Goal: Communication & Community: Answer question/provide support

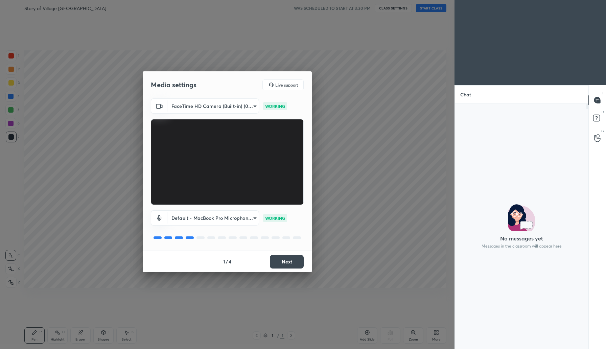
click at [276, 260] on button "Next" at bounding box center [287, 262] width 34 height 14
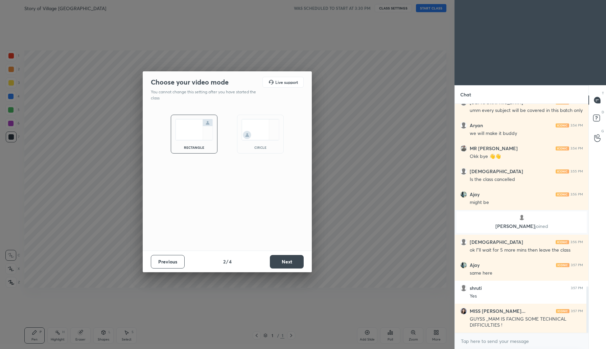
scroll to position [901, 0]
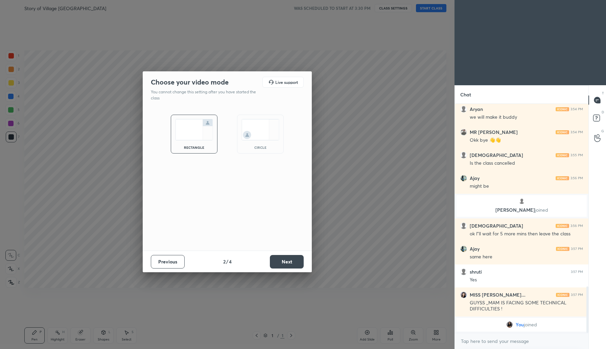
click at [276, 260] on button "Next" at bounding box center [287, 262] width 34 height 14
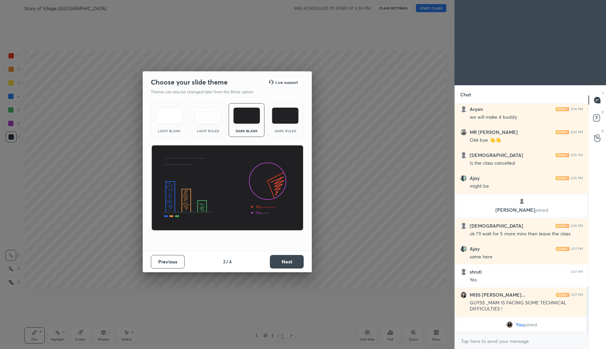
click at [283, 262] on button "Next" at bounding box center [287, 262] width 34 height 14
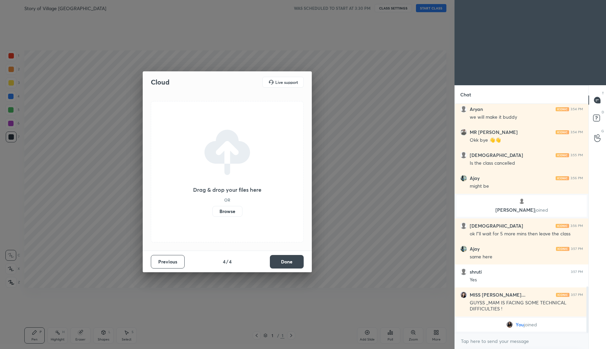
click at [283, 262] on button "Done" at bounding box center [287, 262] width 34 height 14
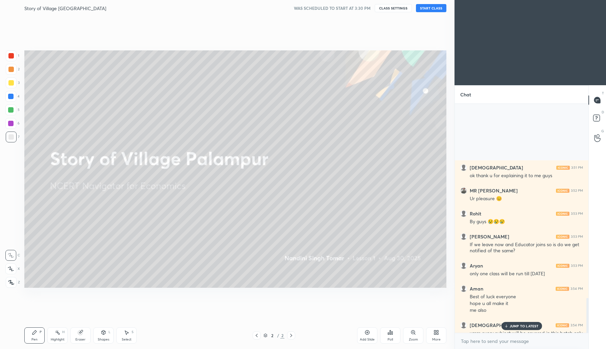
scroll to position [2271, 0]
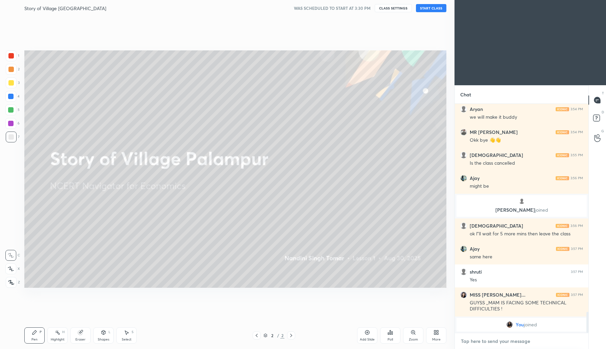
type textarea "x"
click at [498, 340] on textarea at bounding box center [521, 341] width 123 height 11
type textarea "H"
type textarea "x"
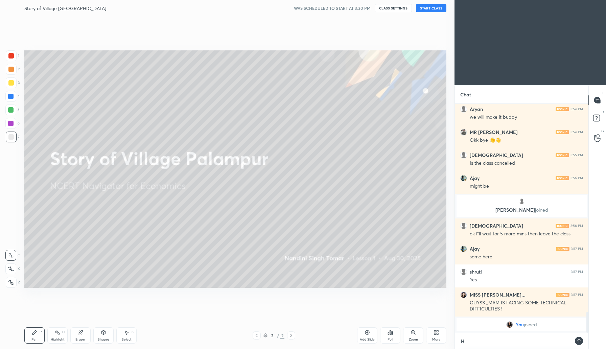
type textarea "He"
type textarea "x"
type textarea "Hel"
type textarea "x"
type textarea "Hell"
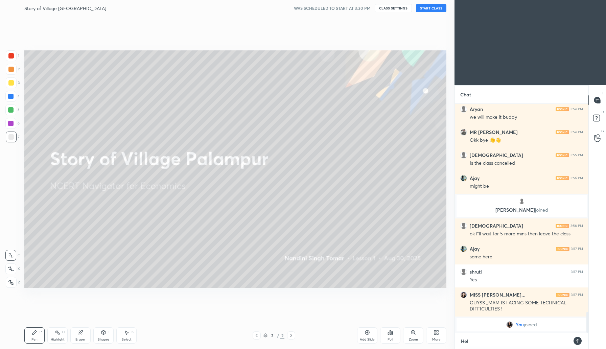
type textarea "x"
type textarea "Hello"
type textarea "x"
type textarea "Hello,"
type textarea "x"
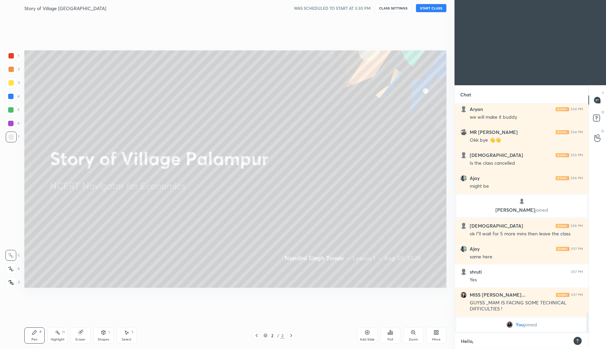
type textarea "Hello,"
type textarea "x"
type textarea "Hello, I"
type textarea "x"
type textarea "Hello, I"
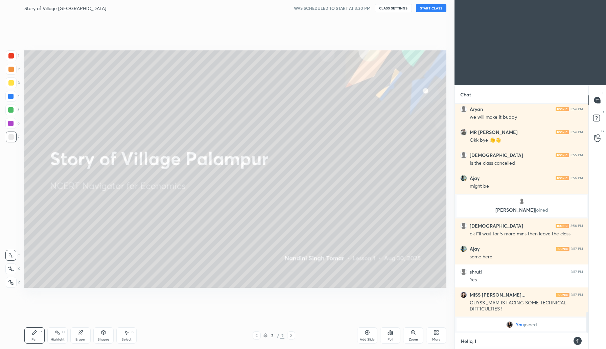
type textarea "x"
type textarea "Hello, I a"
type textarea "x"
type textarea "Hello, I am"
type textarea "x"
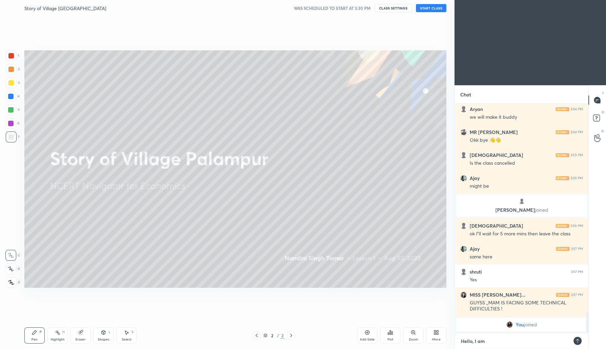
type textarea "Hello, I am"
type textarea "x"
type textarea "Hello, I am s"
type textarea "x"
type textarea "Hello, I am st"
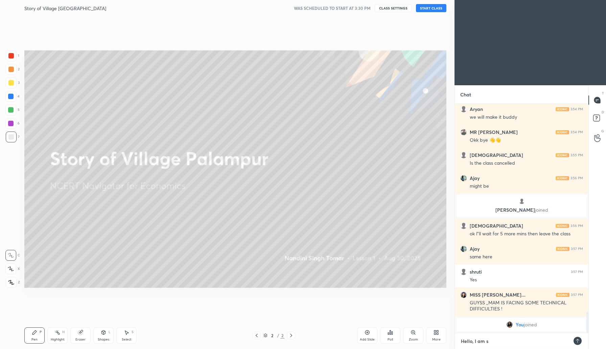
type textarea "x"
type textarea "Hello, I am sti"
type textarea "x"
type textarea "Hello, I am stil"
type textarea "x"
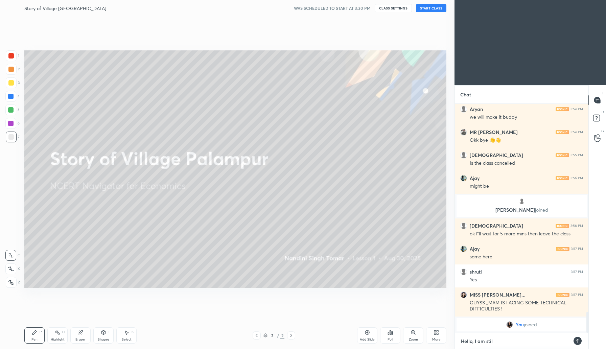
type textarea "Hello, I am still"
type textarea "x"
type textarea "Hello, I am still"
type textarea "x"
type textarea "Hello, I am still u"
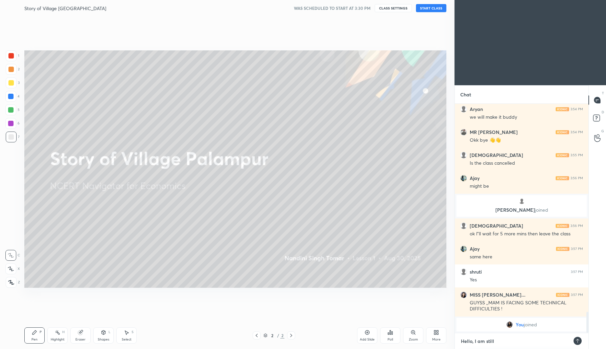
type textarea "x"
type textarea "Hello, I am still un"
type textarea "x"
type textarea "Hello, I am still una"
type textarea "x"
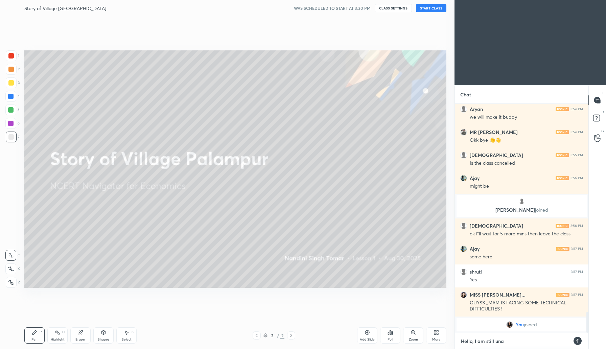
type textarea "Hello, I am still unav"
type textarea "x"
type textarea "Hello, I am still una"
type textarea "x"
type textarea "Hello, I am still unab"
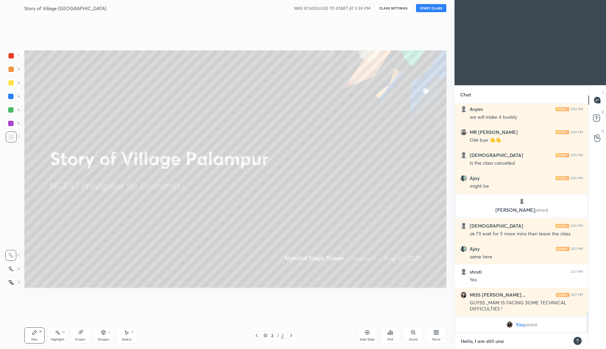
type textarea "x"
type textarea "Hello, I am still unabl"
type textarea "x"
type textarea "Hello, I am still unable"
type textarea "x"
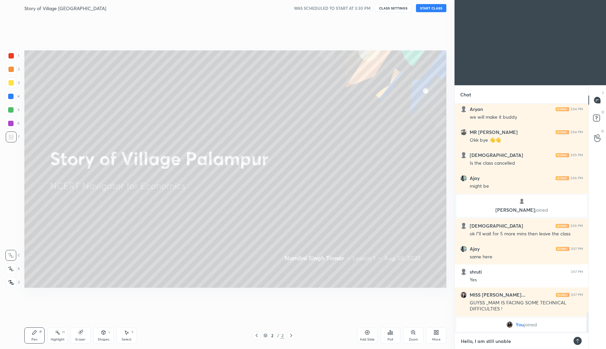
type textarea "Hello, I am still unable"
type textarea "x"
type textarea "Hello, I am still unable t"
type textarea "x"
type textarea "Hello, I am still unable to"
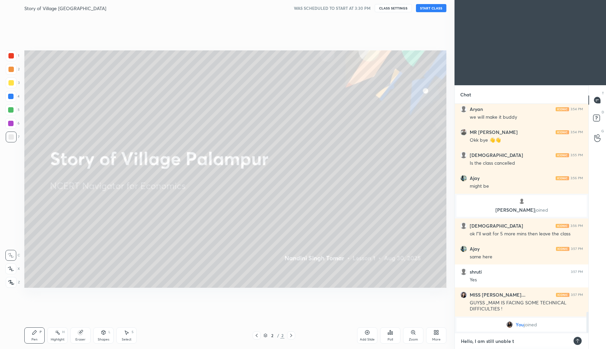
type textarea "x"
type textarea "Hello, I am still unable to"
type textarea "x"
type textarea "Hello, I am still unable to s"
type textarea "x"
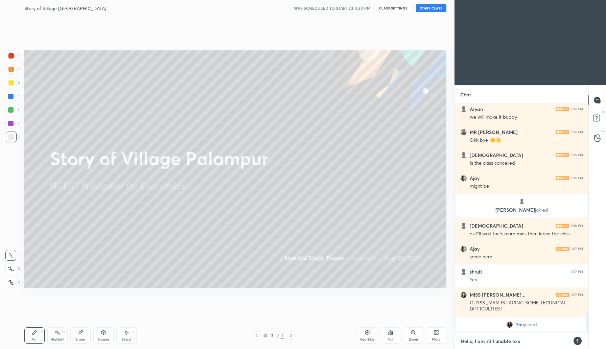
type textarea "Hello, I am still unable to st"
type textarea "x"
type textarea "Hello, I am still unable to sta"
type textarea "x"
type textarea "Hello, I am still unable to star"
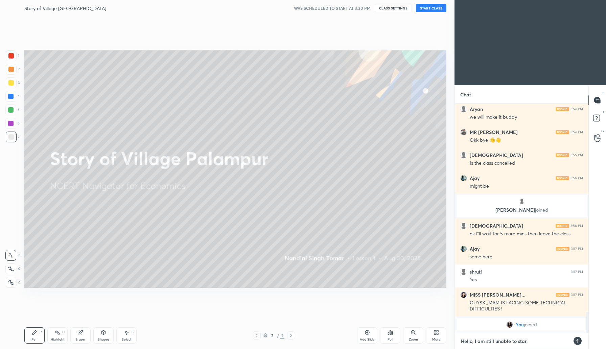
type textarea "x"
type textarea "Hello, I am still unable to start"
type textarea "x"
type textarea "Hello, I am still unable to start"
type textarea "x"
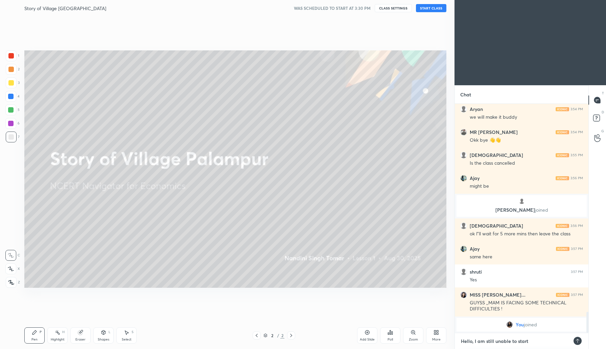
type textarea "Hello, I am still unable to start t"
type textarea "x"
type textarea "Hello, I am still unable to start th"
type textarea "x"
type textarea "Hello, I am still unable to start the"
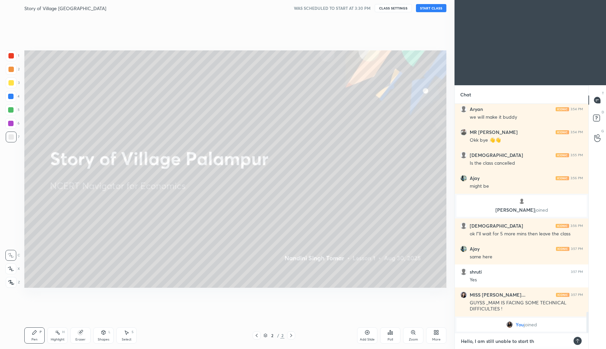
type textarea "x"
type textarea "Hello, I am still unable to start the"
type textarea "x"
type textarea "Hello, I am still unable to start the c"
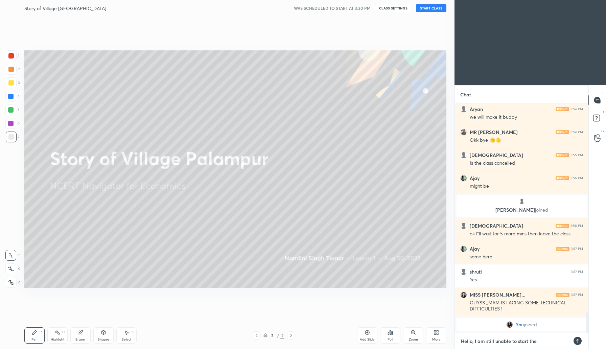
type textarea "x"
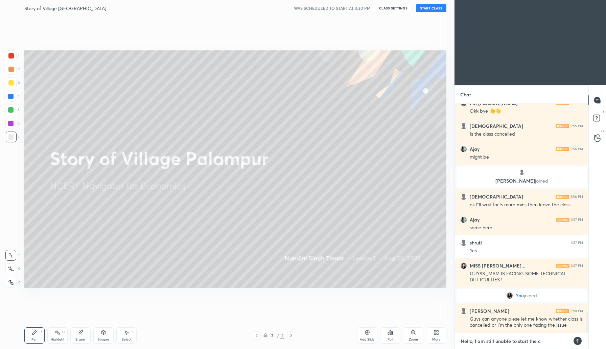
type textarea "Hello, I am still unable to start the cl"
type textarea "x"
type textarea "Hello, I am still unable to start the cla"
type textarea "x"
type textarea "Hello, I am still unable to start the clas"
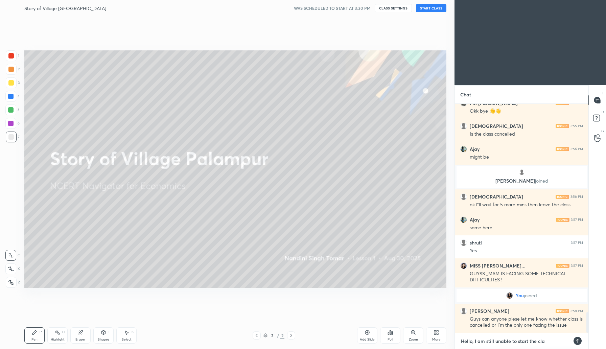
type textarea "x"
type textarea "Hello, I am still unable to start the class"
type textarea "x"
type textarea "Hello, I am still unable to start the class"
type textarea "x"
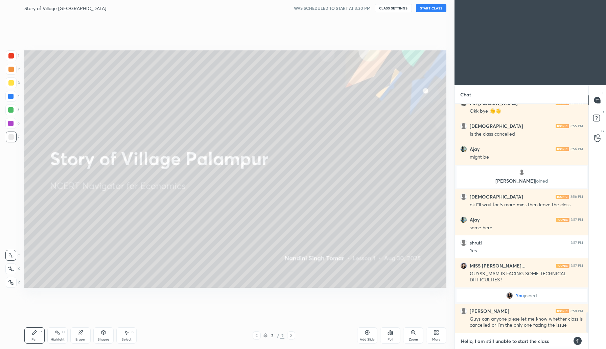
type textarea "Hello, I am still unable to start the class s"
type textarea "x"
type textarea "Hello, I am still unable to start the class so"
type textarea "x"
type textarea "Hello, I am still unable to start the class som"
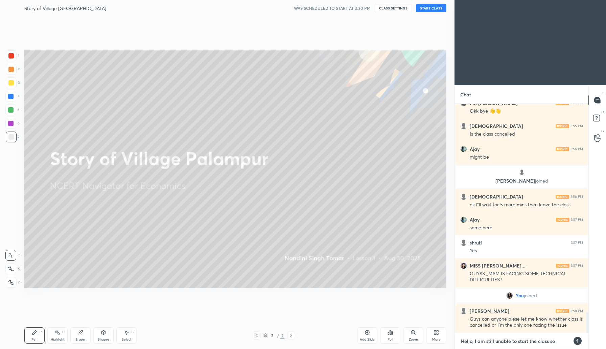
type textarea "x"
type textarea "Hello, I am still unable to start the class some"
type textarea "x"
type textarea "Hello, I am still unable to start the class someh"
type textarea "x"
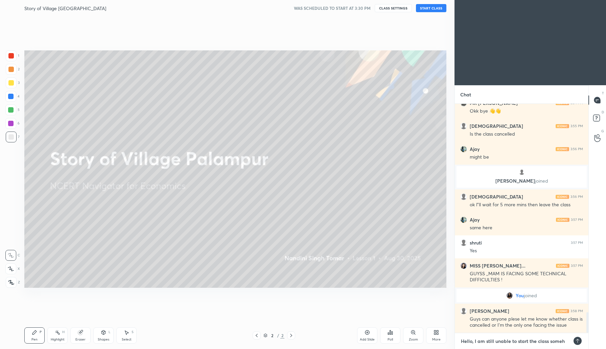
type textarea "Hello, I am still unable to start the class someho"
type textarea "x"
type textarea "Hello, I am still unable to start the class somehow"
type textarea "x"
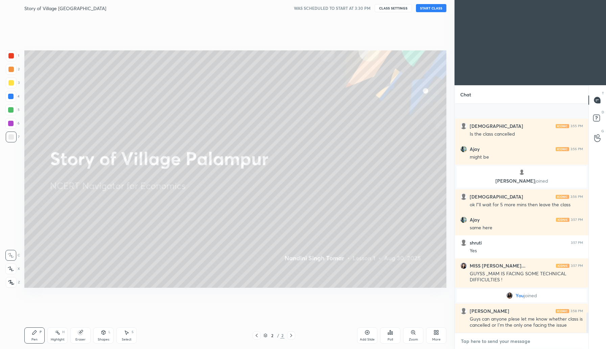
scroll to position [2338, 0]
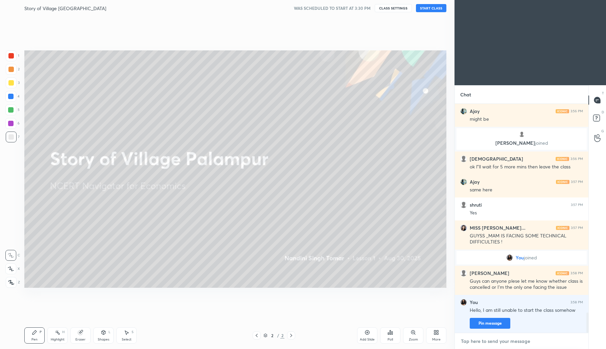
click at [488, 339] on textarea at bounding box center [521, 341] width 123 height 11
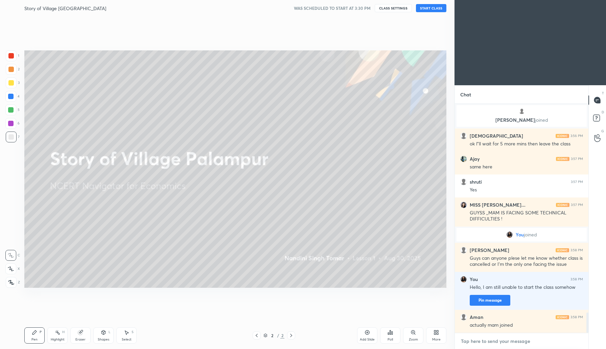
click at [486, 341] on textarea at bounding box center [521, 341] width 123 height 11
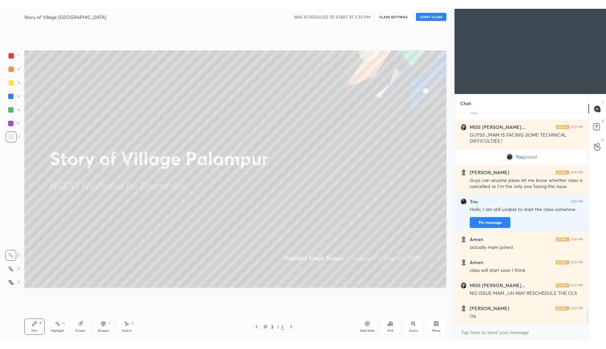
scroll to position [2471, 0]
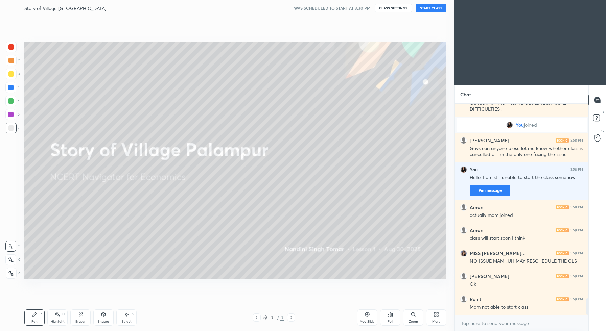
click at [428, 5] on button "START CLASS" at bounding box center [431, 8] width 30 height 8
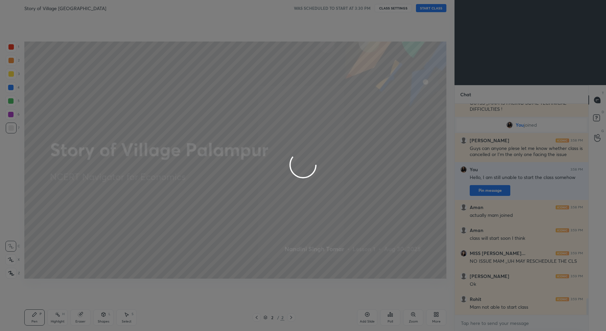
type textarea "x"
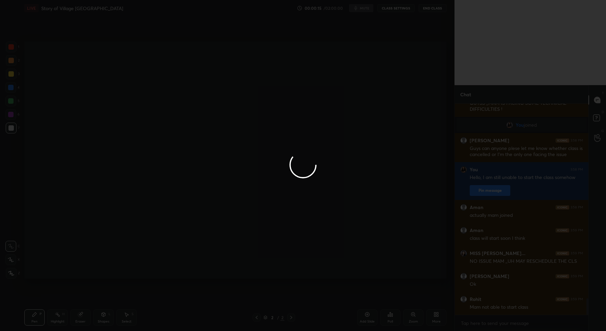
click at [355, 228] on div at bounding box center [303, 165] width 606 height 331
click at [349, 158] on div at bounding box center [303, 165] width 606 height 331
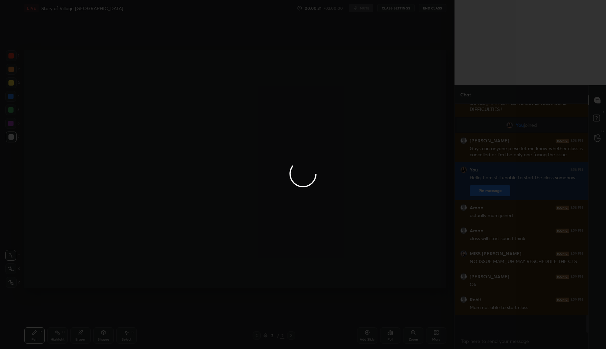
scroll to position [2453, 0]
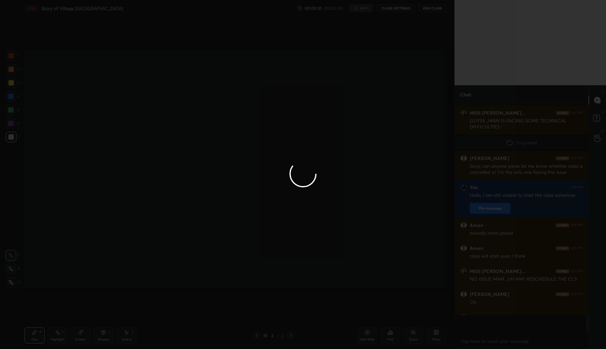
type textarea "x"
click at [355, 197] on div at bounding box center [303, 174] width 606 height 349
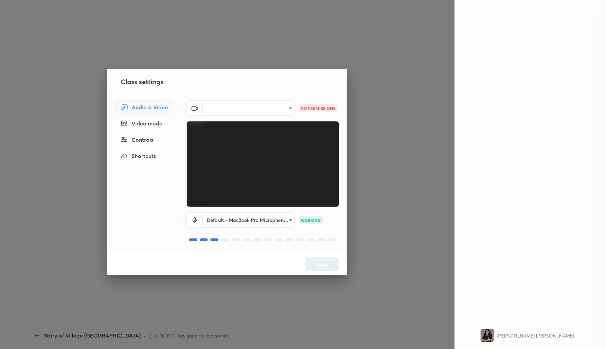
scroll to position [913, 0]
click at [316, 261] on div "Done" at bounding box center [227, 264] width 240 height 22
click at [268, 106] on body "1 2 3 4 5 6 7 C X Z C X Z E E Erase all H H LIVE Story of Village Palampur 00:3…" at bounding box center [303, 174] width 606 height 349
click at [269, 106] on li at bounding box center [246, 108] width 91 height 4
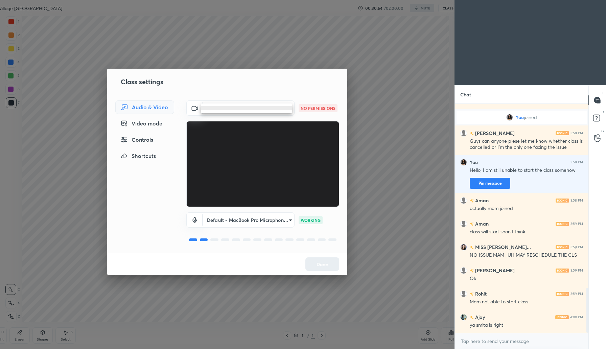
click at [269, 109] on body "1 2 3 4 5 6 7 C X Z C X Z E E Erase all H H LIVE Story of Village Palampur 00:3…" at bounding box center [303, 174] width 606 height 349
click at [280, 109] on li at bounding box center [246, 108] width 91 height 4
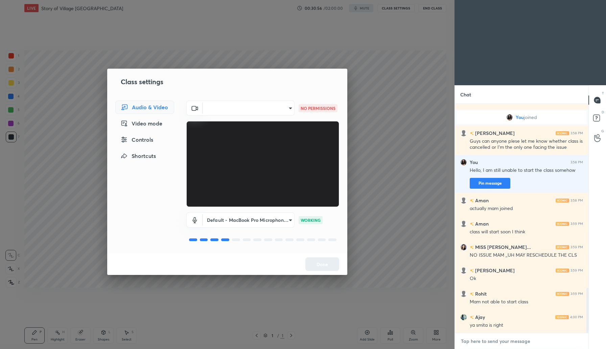
click at [506, 343] on textarea at bounding box center [521, 341] width 123 height 11
click at [495, 345] on textarea at bounding box center [521, 341] width 123 height 11
type textarea "x"
click at [502, 343] on textarea at bounding box center [521, 341] width 123 height 11
paste textarea "https://t.me/Nandini_Mam_Unacademy"
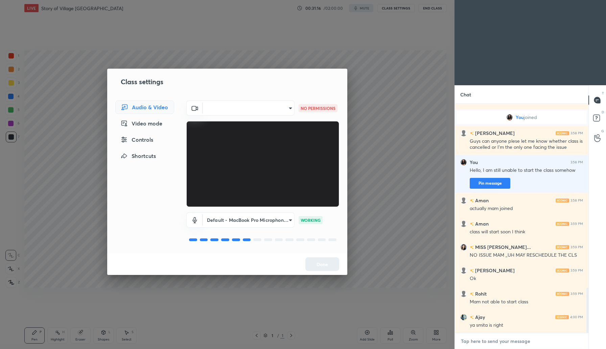
type textarea "https://t.me/Nandini_Mam_Unacademy"
type textarea "x"
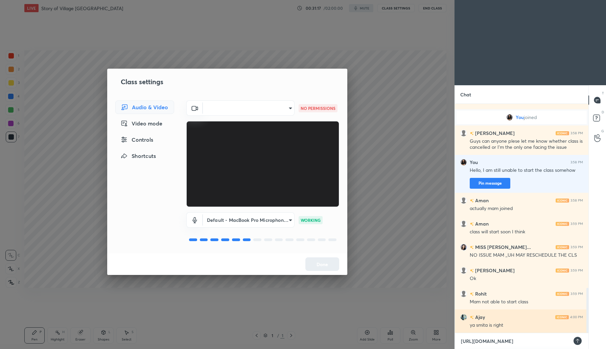
type textarea "x"
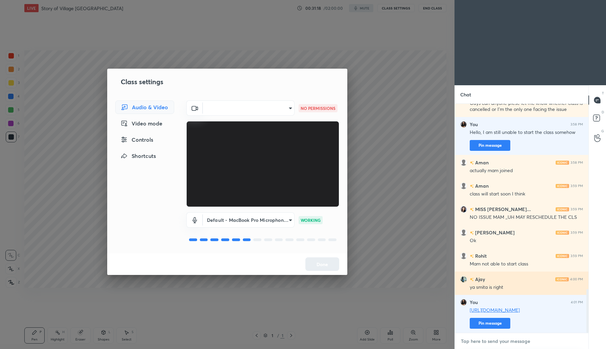
type textarea "P"
type textarea "x"
type textarea "Pl"
type textarea "x"
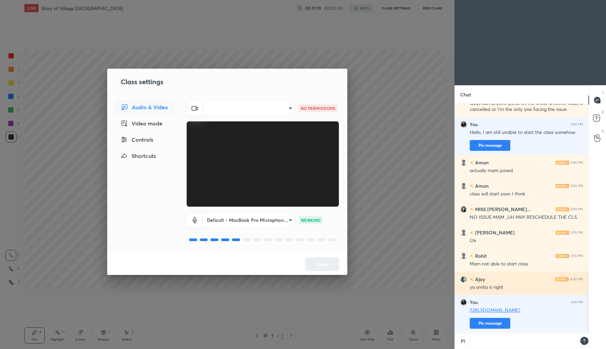
scroll to position [2, 2]
type textarea "Ple"
type textarea "x"
type textarea "Plea"
type textarea "x"
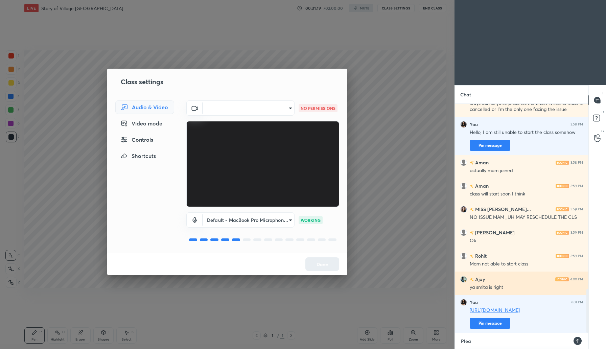
type textarea "Pleas"
type textarea "x"
type textarea "Please"
type textarea "x"
type textarea "Please"
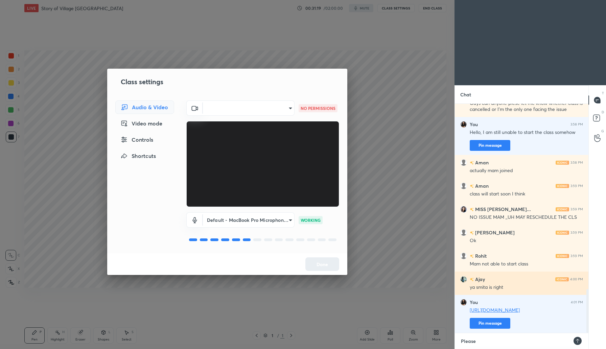
type textarea "x"
type textarea "Please c"
type textarea "x"
type textarea "Please co"
type textarea "x"
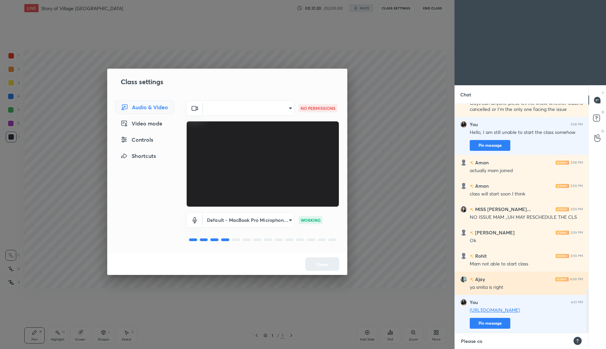
type textarea "Please con"
type textarea "x"
type textarea "Please conn"
type textarea "x"
type textarea "Please conne"
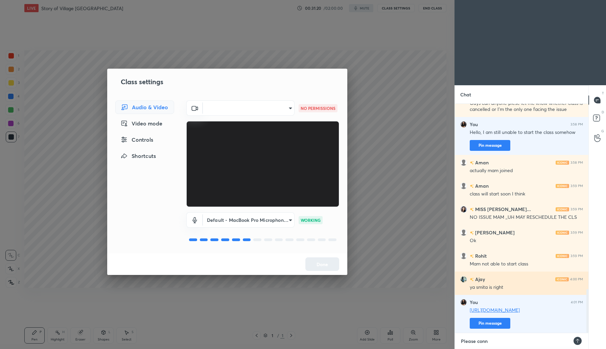
type textarea "x"
type textarea "Please connec"
type textarea "x"
type textarea "Please connect"
type textarea "x"
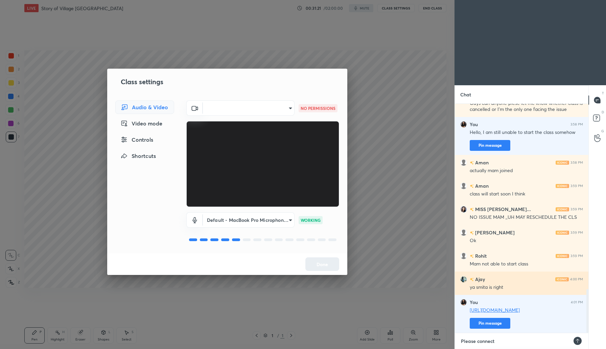
type textarea "Please connect"
type textarea "x"
type textarea "Please connect h"
type textarea "x"
type textarea "Please connect he"
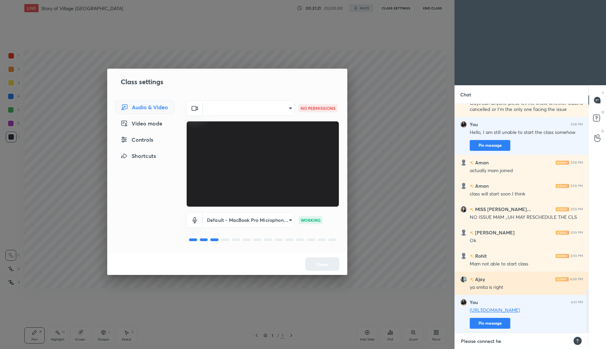
type textarea "x"
type textarea "Please connect her"
type textarea "x"
type textarea "Please connect here"
type textarea "x"
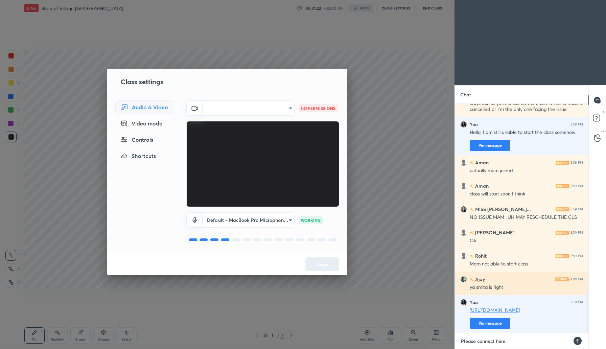
type textarea "Please connect here,"
type textarea "x"
type textarea "Please connect here,j"
type textarea "x"
type textarea "Please connect here,ju"
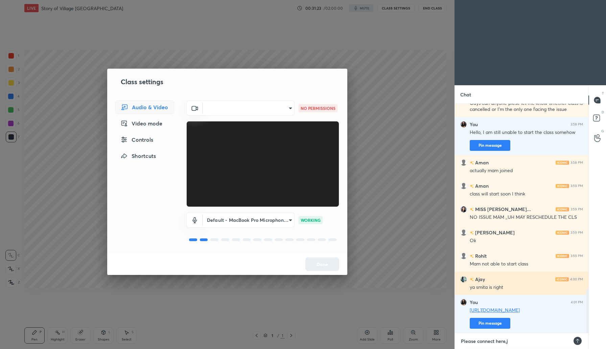
type textarea "x"
type textarea "Please connect here,jus"
type textarea "x"
type textarea "Please connect here,just"
type textarea "x"
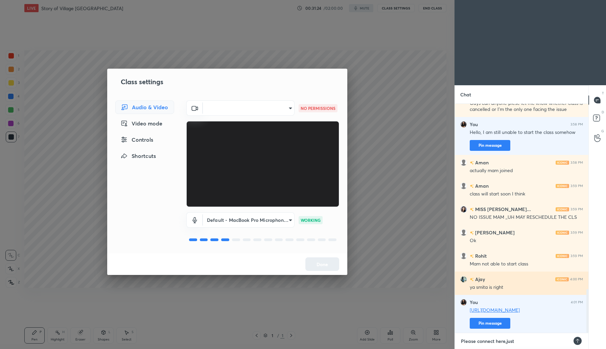
type textarea "Please connect here,just"
type textarea "x"
type textarea "Please connect here,just d"
type textarea "x"
type textarea "Please connect here,just dr"
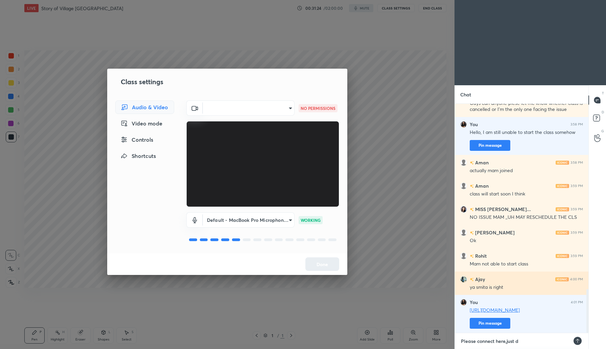
type textarea "x"
type textarea "Please connect here,just dro"
type textarea "x"
type textarea "Please connect here,just drop"
type textarea "x"
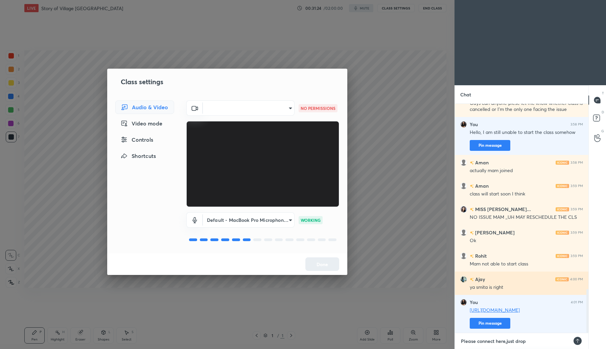
type textarea "Please connect here,just dropp"
type textarea "x"
type textarea "Please connect here,just droppi"
type textarea "x"
type textarea "Please connect here,just droppin"
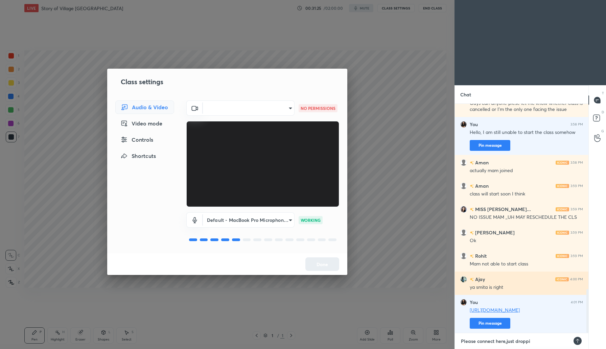
type textarea "x"
type textarea "Please connect here,just dropping"
type textarea "x"
type textarea "Please connect here,just dropping"
type textarea "x"
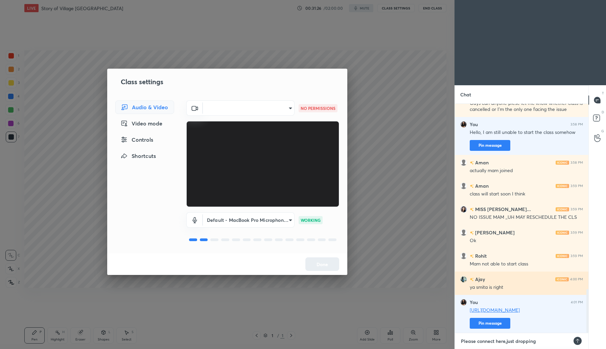
type textarea "Please connect here,just dropping i"
type textarea "x"
type textarea "Please connect here,just dropping in"
type textarea "x"
type textarea "Please connect here,just dropping in"
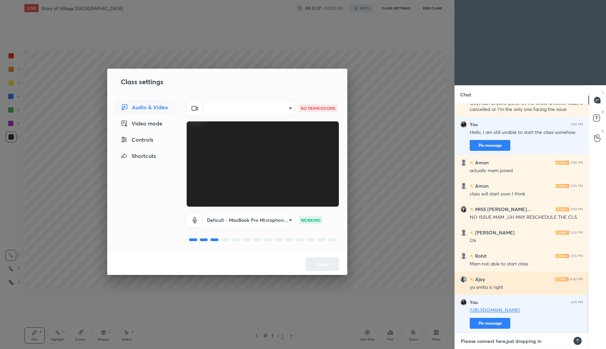
type textarea "x"
type textarea "Please connect here,just dropping in h"
type textarea "x"
type textarea "Please connect here,just dropping in he"
type textarea "x"
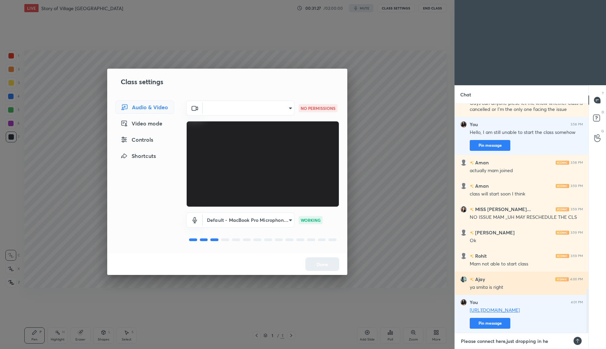
type textarea "Please connect here,just dropping in her"
type textarea "x"
type textarea "Please connect here,just dropping in here"
type textarea "x"
type textarea "Please connect here,just dropping in here"
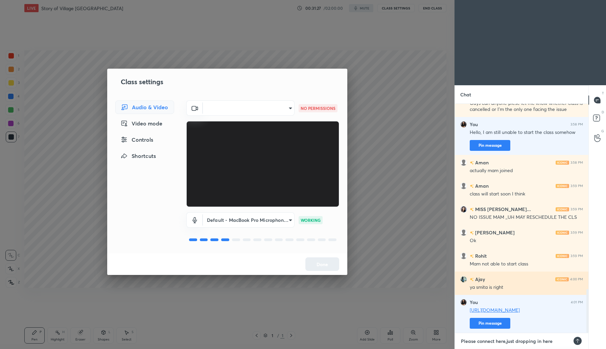
type textarea "x"
type textarea "Please connect here,just dropping in here a"
type textarea "x"
type textarea "Please connect here,just dropping in here as"
type textarea "x"
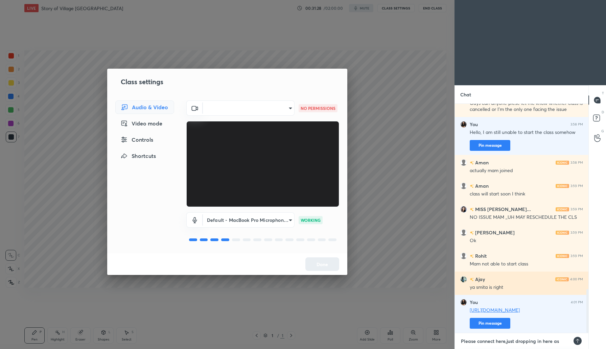
type textarea "Please connect here,just dropping in here as"
type textarea "x"
type textarea "Please connect here,just dropping in here as t"
type textarea "x"
type textarea "Please connect here,just dropping in here as to"
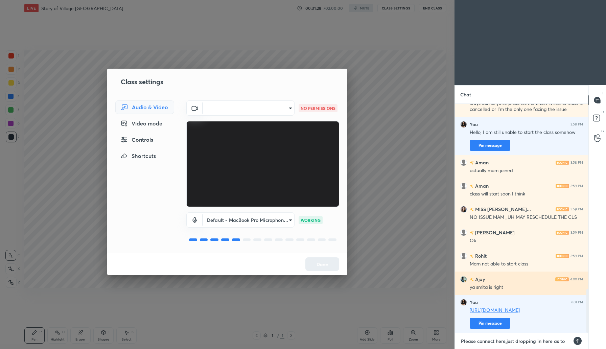
type textarea "x"
type textarea "Please connect here,just dropping in here as to"
type textarea "x"
type textarea "Please connect here,just dropping in here as to w"
type textarea "x"
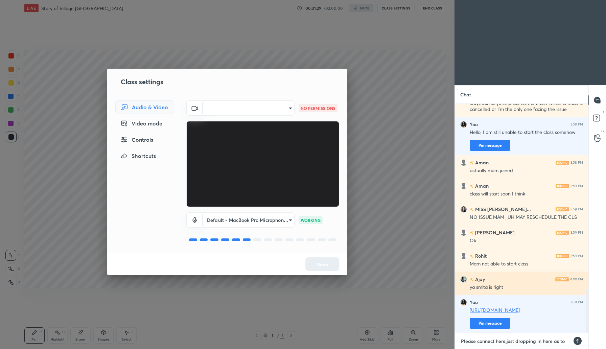
scroll to position [4, 0]
type textarea "Please connect here,just dropping in here as to wh"
type textarea "x"
type textarea "Please connect here,just dropping in here as to wha"
type textarea "x"
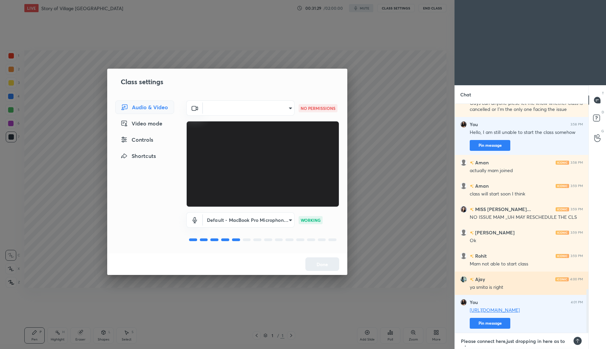
scroll to position [2, 2]
type textarea "Please connect here,just dropping in here as to what"
type textarea "x"
type textarea "Please connect here,just dropping in here as to what"
type textarea "x"
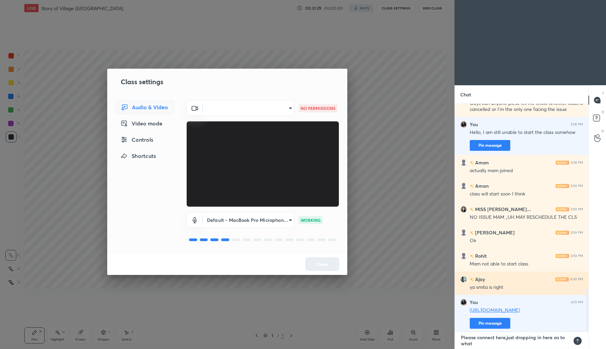
type textarea "Please connect here,just dropping in here as to what n"
type textarea "x"
type textarea "Please connect here,just dropping in here as to what ne"
type textarea "x"
type textarea "Please connect here,just dropping in here as to what nex"
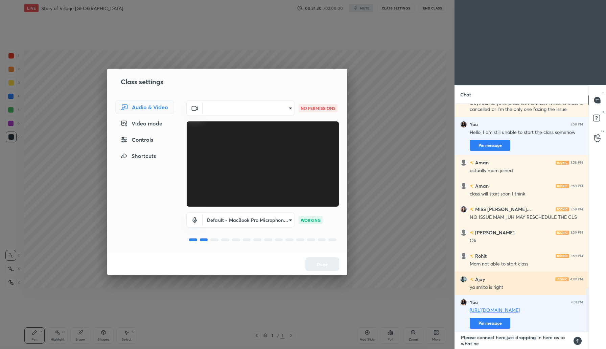
type textarea "x"
type textarea "Please connect here,just dropping in here as to what next"
type textarea "x"
type textarea "Please connect here,just dropping in here as to what next."
type textarea "x"
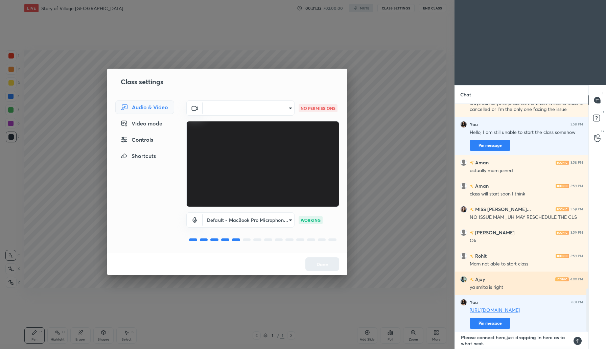
type textarea "Please connect here,just dropping in here as to what next.."
type textarea "x"
type textarea "Please connect here,just dropping in here as to what next..."
type textarea "x"
type textarea "Please connect here,just dropping in here as to what next...."
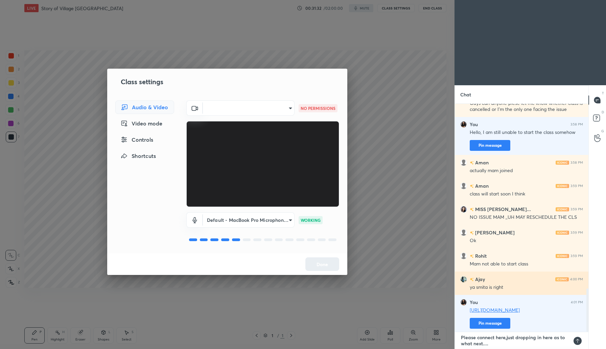
type textarea "x"
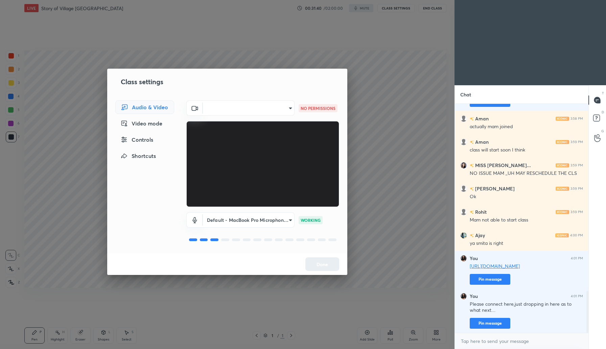
click at [485, 347] on div "x" at bounding box center [521, 341] width 133 height 16
click at [482, 344] on textarea at bounding box center [521, 341] width 123 height 11
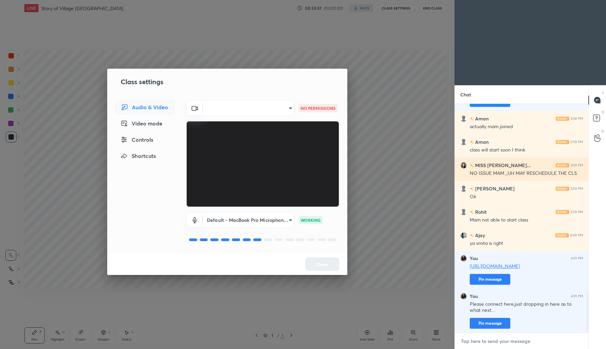
scroll to position [1034, 0]
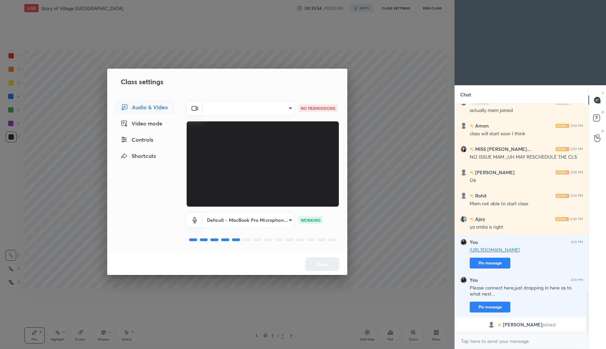
click at [479, 334] on div "x" at bounding box center [521, 341] width 133 height 16
type textarea "x"
paste textarea "Dear Learners, I sincerely apologize for not being able to start today’s class …"
type textarea "Dear Learners, I sincerely apologize for not being able to start today’s class …"
type textarea "x"
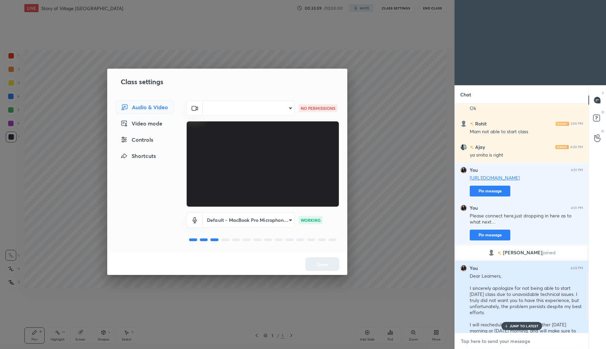
scroll to position [936, 0]
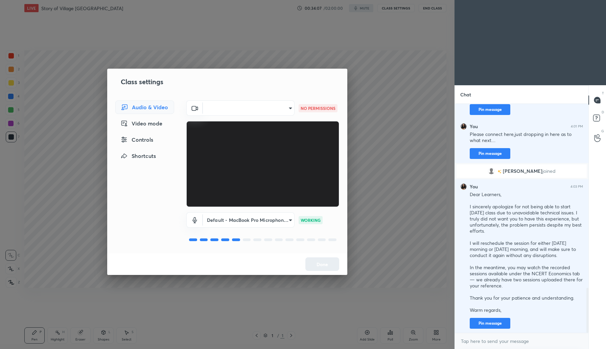
type textarea "x"
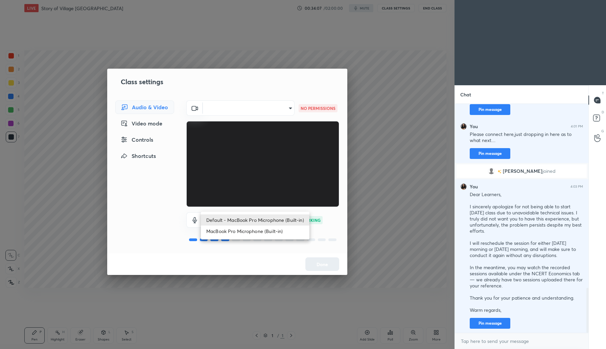
click at [271, 217] on body "1 2 3 4 5 6 7 C X Z C X Z E E Erase all H H LIVE Story of Village Palampur 00:3…" at bounding box center [303, 174] width 606 height 349
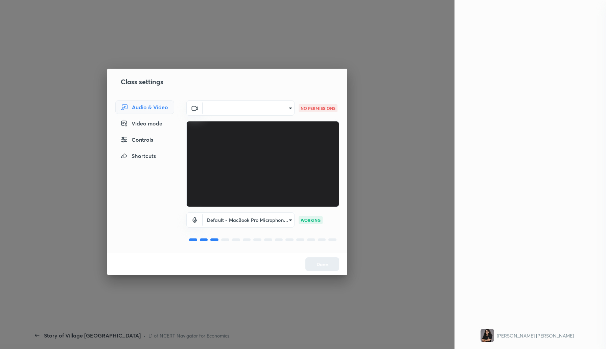
scroll to position [227, 131]
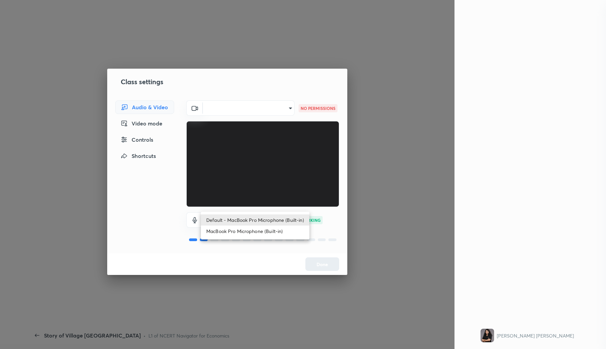
click at [277, 222] on body "1 2 3 4 5 6 7 C X Z C X Z E E Erase all H H LIVE Story of Village Palampur 00:4…" at bounding box center [303, 174] width 606 height 349
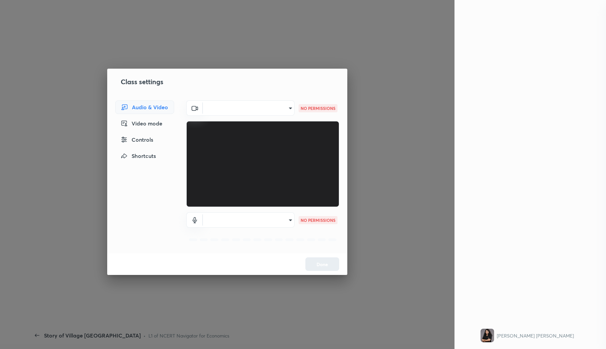
scroll to position [1045, 0]
click at [321, 265] on div "Done" at bounding box center [227, 264] width 240 height 22
click at [142, 123] on div "Video mode" at bounding box center [144, 124] width 59 height 14
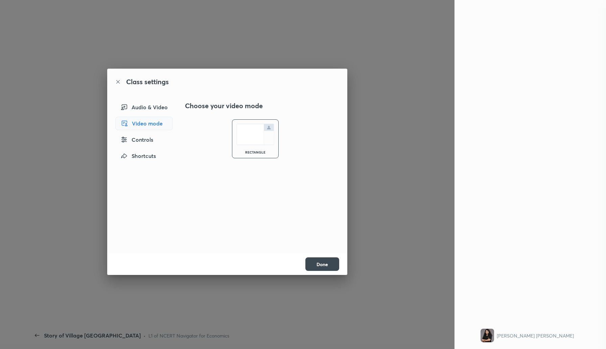
click at [144, 138] on div "Controls" at bounding box center [143, 140] width 57 height 14
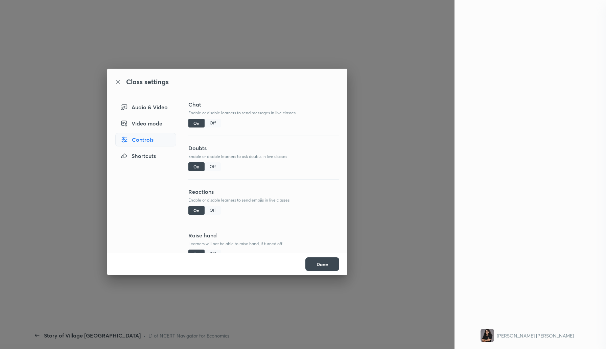
click at [146, 153] on div "Shortcuts" at bounding box center [145, 156] width 61 height 14
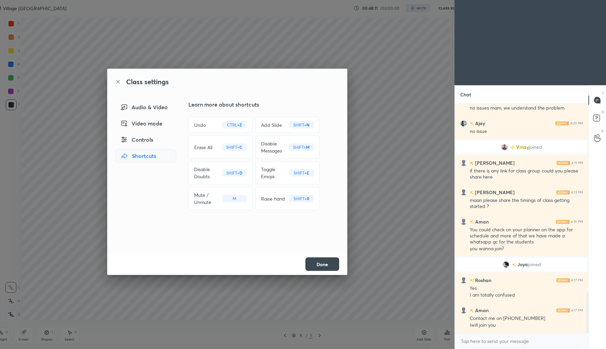
scroll to position [33489, 33301]
click at [324, 264] on button "Done" at bounding box center [322, 264] width 34 height 14
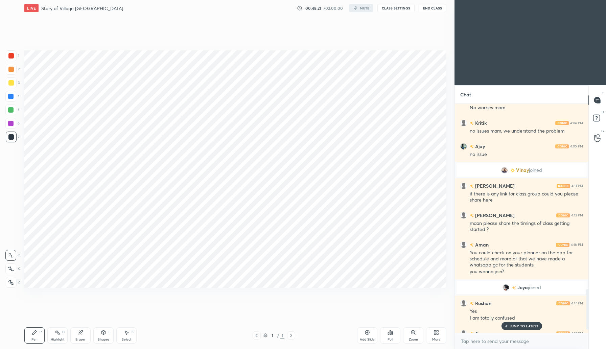
scroll to position [1077, 0]
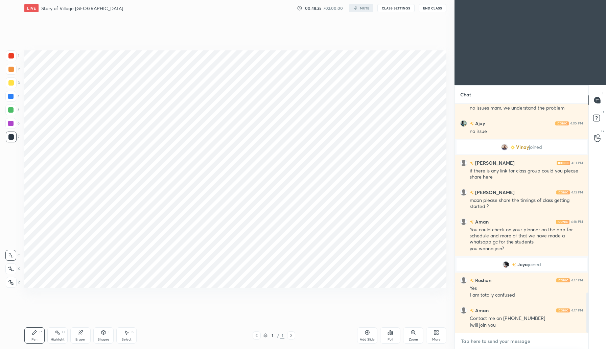
type textarea "x"
click at [491, 342] on textarea at bounding box center [521, 341] width 123 height 11
type textarea "Y"
type textarea "x"
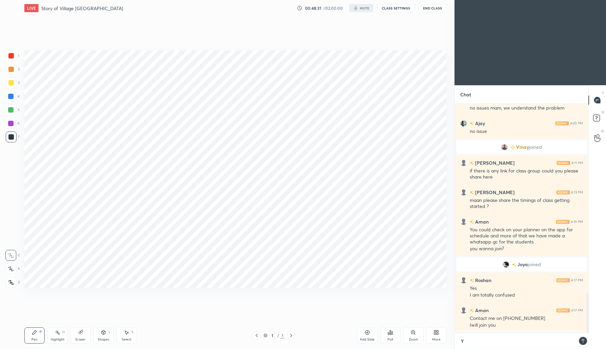
type textarea "Yo"
type textarea "x"
type textarea "You"
type textarea "x"
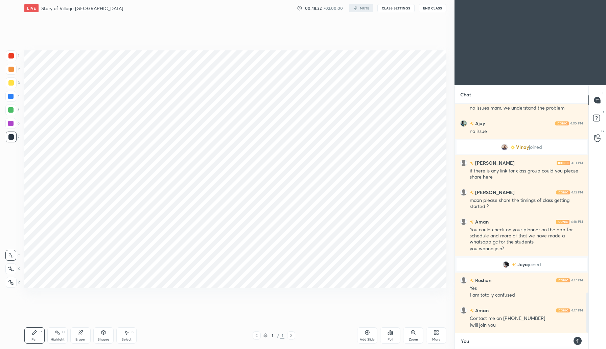
type textarea "You"
type textarea "x"
type textarea "You a"
type textarea "x"
type textarea "You al"
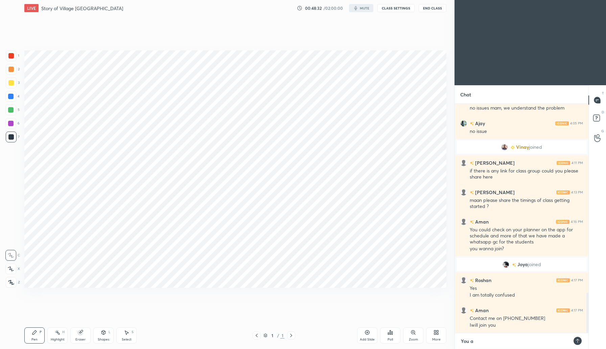
type textarea "x"
type textarea "You all"
type textarea "x"
type textarea "You all"
type textarea "x"
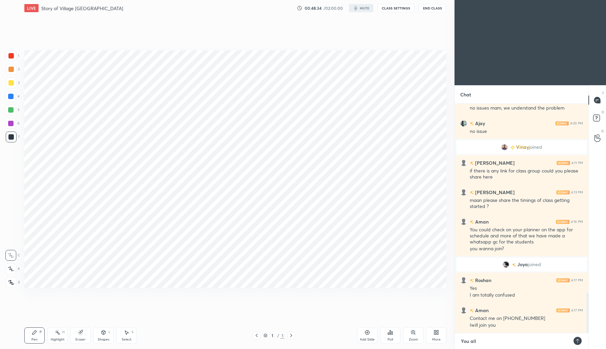
type textarea "You all c"
type textarea "x"
type textarea "You all ca"
type textarea "x"
type textarea "You all can"
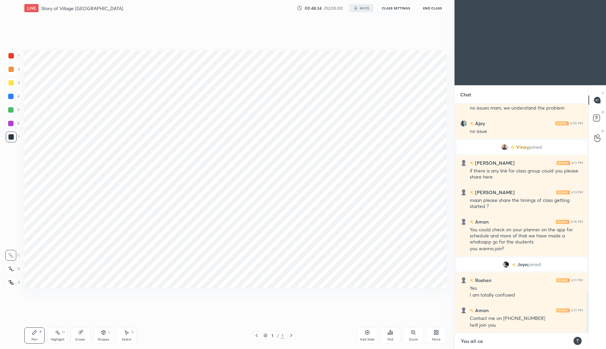
type textarea "x"
type textarea "You all can"
type textarea "x"
type textarea "You all can c"
type textarea "x"
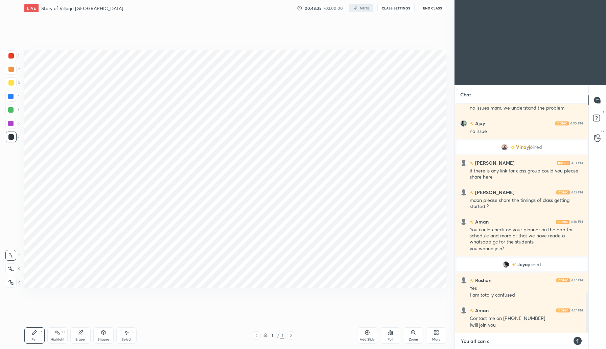
type textarea "You all can co"
type textarea "x"
type textarea "You all can con"
type textarea "x"
type textarea "You all can cont"
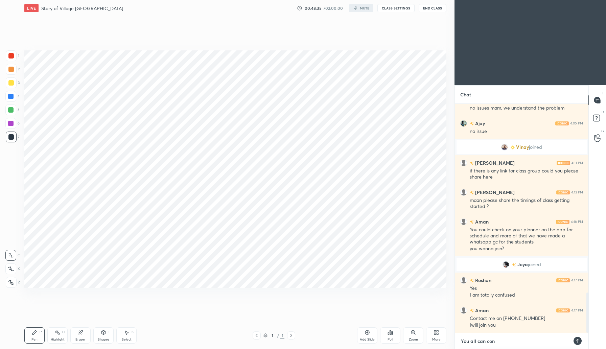
type textarea "x"
type textarea "You all can contq"
type textarea "x"
type textarea "You all can contqa"
type textarea "x"
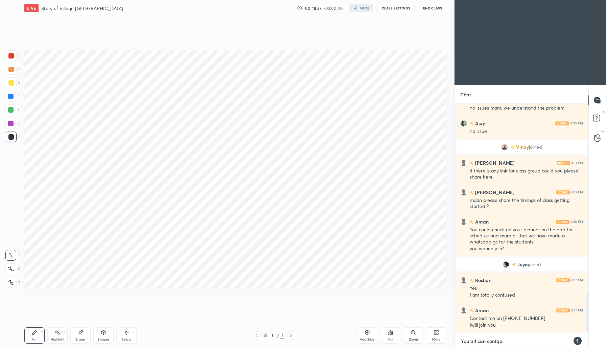
type textarea "You all can contq"
type textarea "x"
type textarea "You all can cont"
type textarea "x"
type textarea "You all can conta"
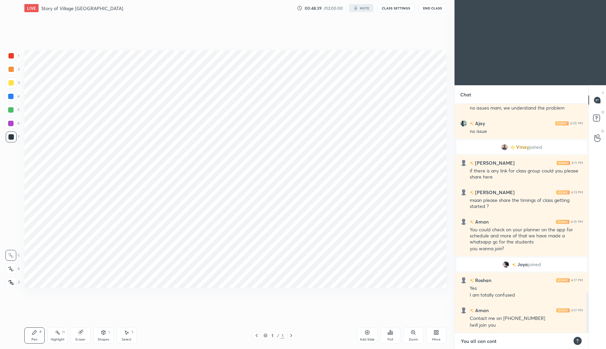
type textarea "x"
type textarea "You all can contac"
type textarea "x"
type textarea "You all can contact"
type textarea "x"
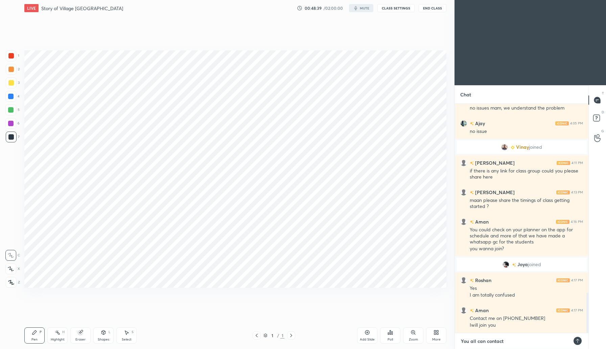
type textarea "You all can contact"
type textarea "x"
type textarea "You all can contact m"
type textarea "x"
type textarea "You all can contact me"
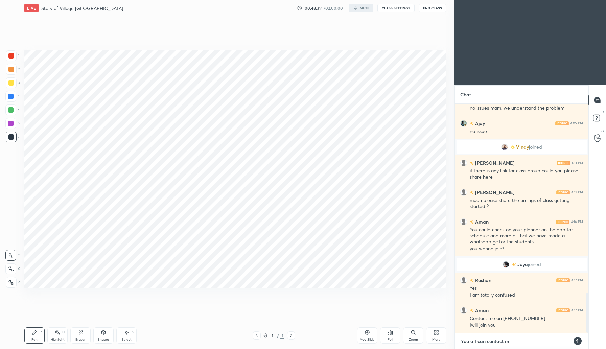
type textarea "x"
type textarea "You all can contact me"
type textarea "x"
type textarea "You all can contact me t"
type textarea "x"
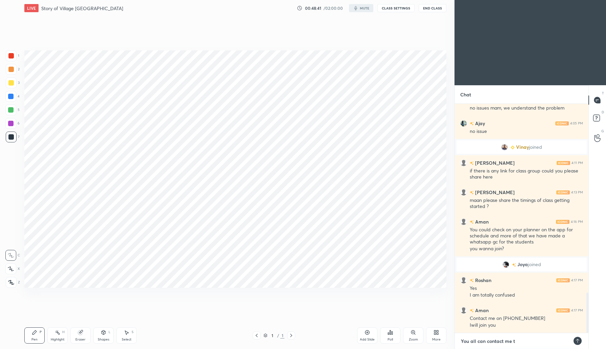
type textarea "You all can contact me"
type textarea "x"
type textarea "You all can contact me a"
type textarea "x"
type textarea "You all can contact me at"
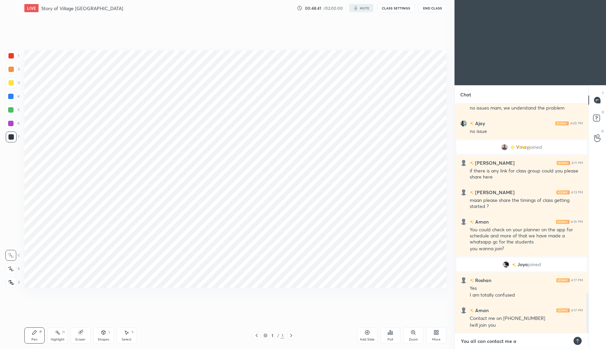
type textarea "x"
type textarea "You all can contact me at"
type textarea "x"
type textarea "You all can contact me at 8"
type textarea "x"
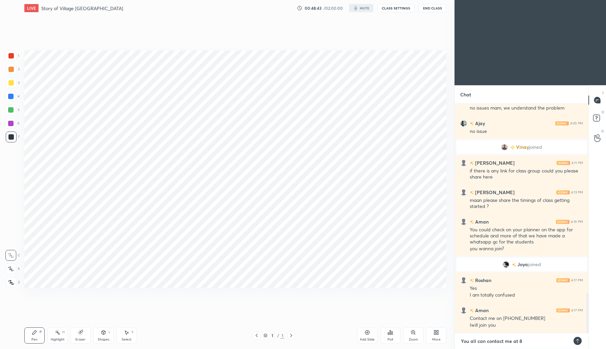
type textarea "You all can contact me at 82"
type textarea "x"
type textarea "You all can contact me at 828"
type textarea "x"
type textarea "You all can contact me at 8287"
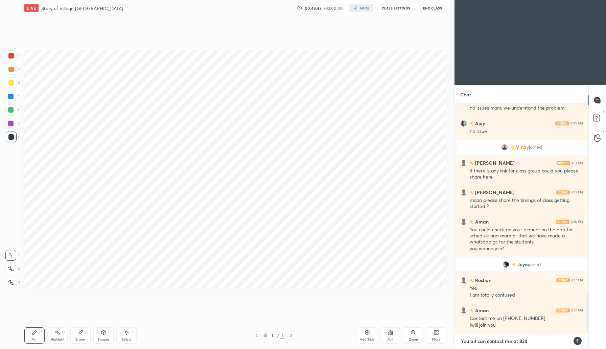
type textarea "x"
type textarea "You all can contact me at 82872"
type textarea "x"
type textarea "You all can contact me at 828726"
type textarea "x"
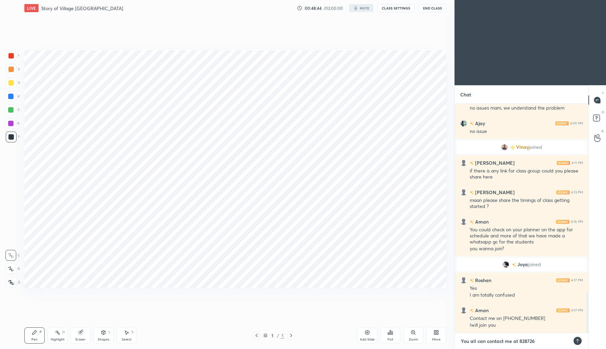
type textarea "You all can contact me at 8287266"
type textarea "x"
type textarea "You all can contact me at 82872668"
type textarea "x"
type textarea "You all can contact me at 828726682"
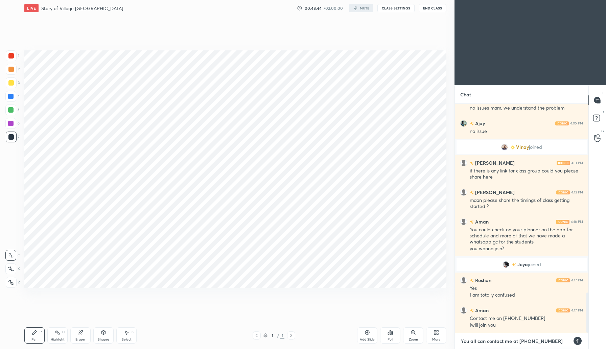
type textarea "x"
type textarea "You all can contact me at 8287266823"
type textarea "x"
type textarea "You all can contact me at 8287266823"
type textarea "x"
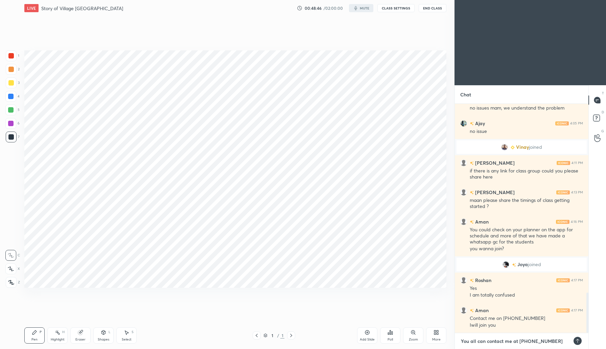
type textarea "You all can contact me at 8287266823"
type textarea "x"
type textarea "You all can contact me at 8287266823"
type textarea "x"
type textarea "You all can contact me at 8287266823 o"
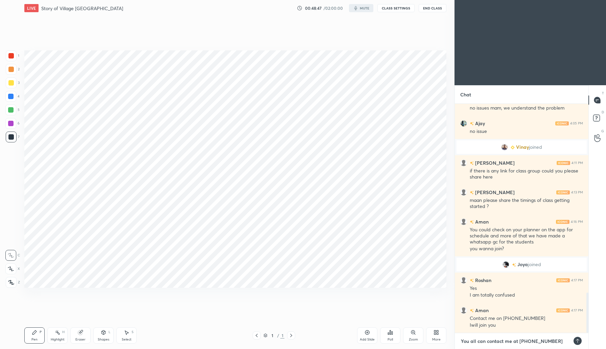
type textarea "x"
type textarea "You all can contact me at 8287266823 or"
type textarea "x"
type textarea "You all can contact me at 8287266823 or"
type textarea "x"
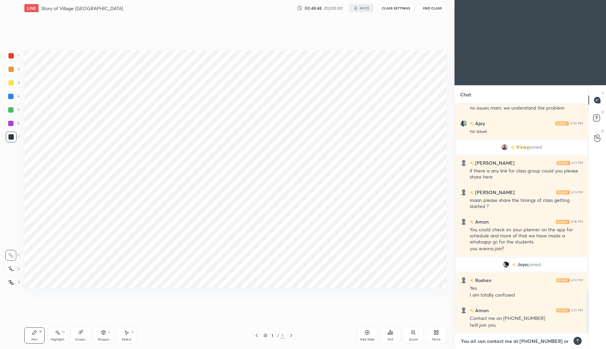
type textarea "You all can contact me at 8287266823 or t"
type textarea "x"
type textarea "You all can contact me at 8287266823 or to"
type textarea "x"
type textarea "You all can contact me at 8287266823 or tom"
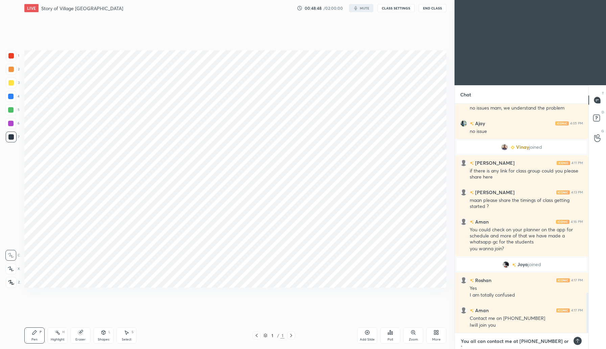
type textarea "x"
type textarea "You all can contact me at 8287266823 or toma"
type textarea "x"
type textarea "You all can contact me at 8287266823 or tomar"
type textarea "x"
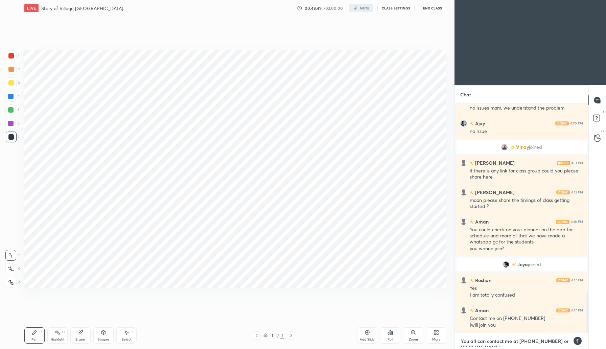
type textarea "You all can contact me at 8287266823 or tomar."
type textarea "x"
type textarea "You all can contact me at 8287266823 or tomar.n"
type textarea "x"
type textarea "You all can contact me at 8287266823 or tomar.na"
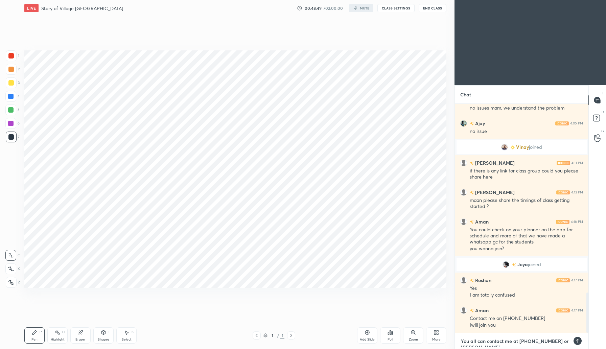
type textarea "x"
type textarea "You all can contact me at 8287266823 or tomar.nan"
type textarea "x"
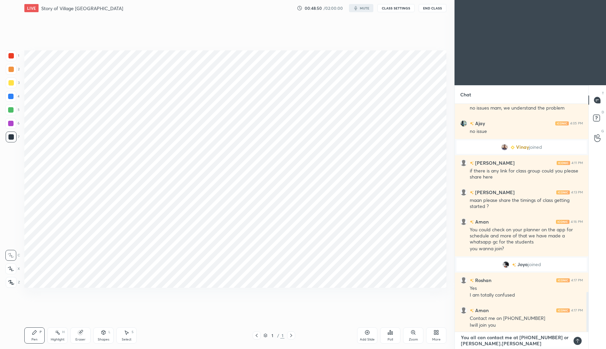
type textarea "You all can contact me at 8287266823 or tomar.nand"
type textarea "x"
type textarea "You all can contact me at 8287266823 or tomar.nandi"
type textarea "x"
type textarea "You all can contact me at 8287266823 or tomar.nandin"
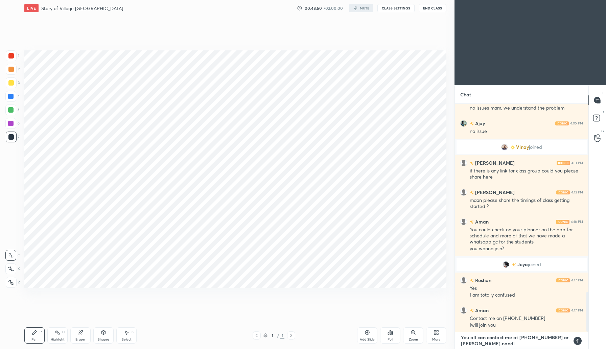
type textarea "x"
type textarea "You all can contact me at 8287266823 or tomar.nandini"
type textarea "x"
type textarea "You all can contact me at 8287266823 or tomar.nandini@"
type textarea "x"
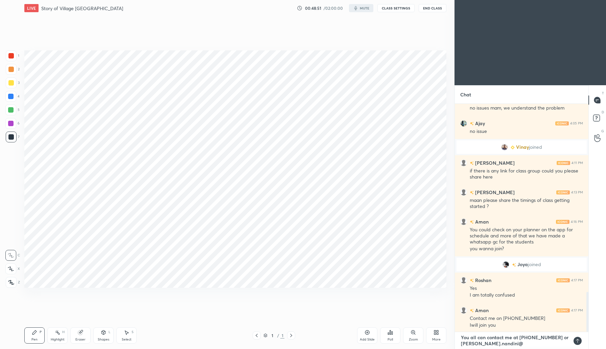
type textarea "You all can contact me at 8287266823 or tomar.nandini@u"
type textarea "x"
type textarea "You all can contact me at 8287266823 or tomar.nandini@un"
type textarea "x"
type textarea "You all can contact me at 8287266823 or tomar.nandini@una"
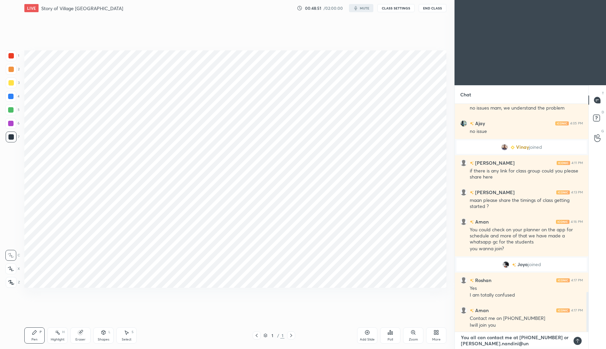
type textarea "x"
type textarea "You all can contact me at 8287266823 or tomar.nandini@unac"
type textarea "x"
type textarea "You all can contact me at 8287266823 or tomar.nandini@unaca"
type textarea "x"
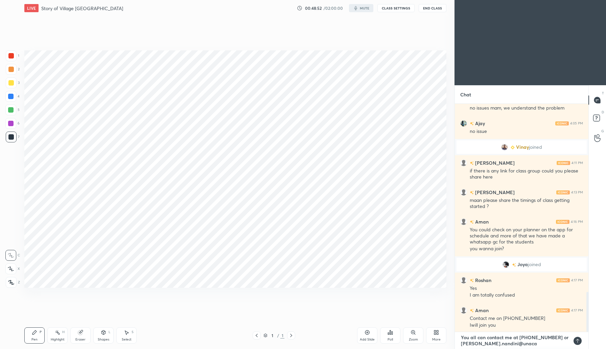
type textarea "You all can contact me at 8287266823 or tomar.nandini@unacad"
type textarea "x"
type textarea "You all can contact me at 8287266823 or tomar.nandini@unacade"
type textarea "x"
type textarea "You all can contact me at 8287266823 or tomar.nandini@unacadem"
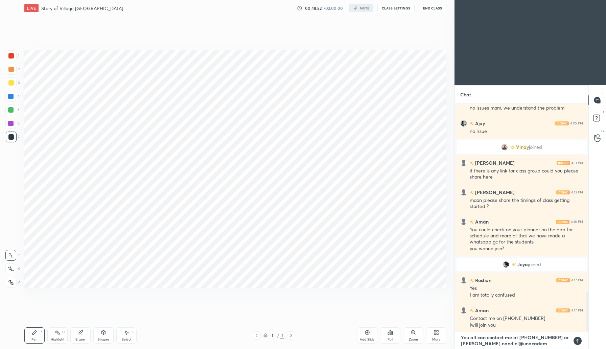
type textarea "x"
type textarea "You all can contact me at 8287266823 or tomar.nandini@unacademy"
type textarea "x"
type textarea "You all can contact me at 8287266823 or tomar.nandini@unacademy."
type textarea "x"
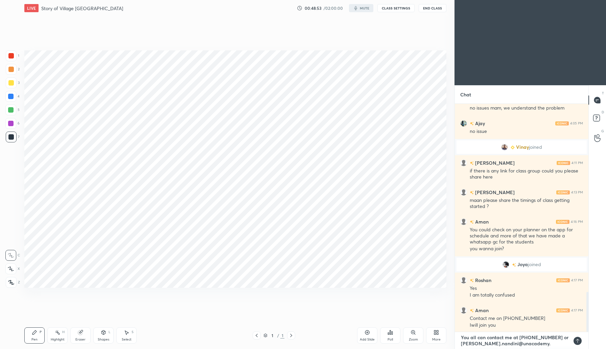
type textarea "You all can contact me at 8287266823 or tomar.nandini@unacademy.c"
type textarea "x"
type textarea "You all can contact me at 8287266823 or tomar.nandini@unacademy.co"
type textarea "x"
type textarea "You all can contact me at 8287266823 or tomar.nandini@unacademy.com"
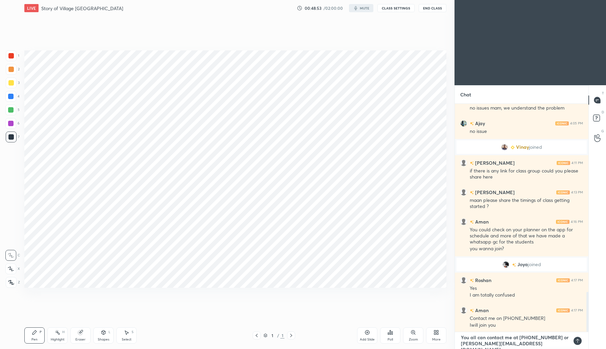
type textarea "x"
type textarea "You all can contact me at 8287266823 or tomar.nandini@unacademy.com"
type textarea "x"
type textarea "You all can contact me at 8287266823 or tomar.nandini@unacademy.com a"
type textarea "x"
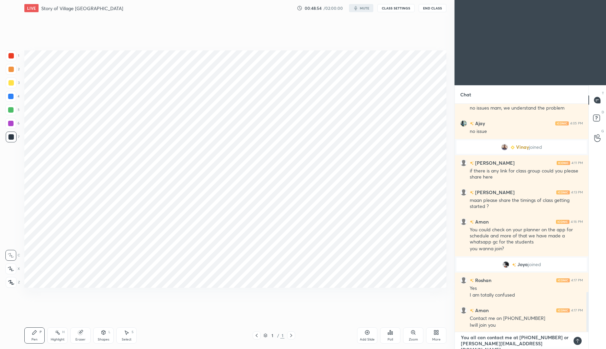
type textarea "You all can contact me at 8287266823 or tomar.nandini@unacademy.com al"
type textarea "x"
type textarea "You all can contact me at 8287266823 or tomar.nandini@unacademy.com als"
type textarea "x"
type textarea "You all can contact me at 8287266823 or tomar.nandini@unacademy.com also"
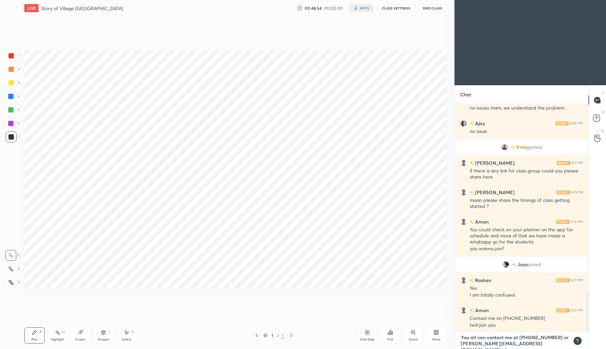
type textarea "x"
type textarea "You all can contact me at 8287266823 or tomar.nandini@unacademy.com also"
type textarea "x"
type textarea "You all can contact me at 8287266823 or tomar.nandini@unacademy.com also t"
type textarea "x"
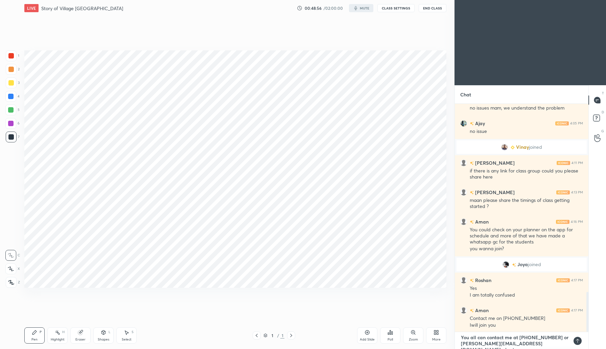
type textarea "You all can contact me at 8287266823 or tomar.nandini@unacademy.com also th"
type textarea "x"
type textarea "You all can contact me at 8287266823 or tomar.nandini@unacademy.com also thi"
type textarea "x"
type textarea "You all can contact me at 8287266823 or tomar.nandini@unacademy.com also this"
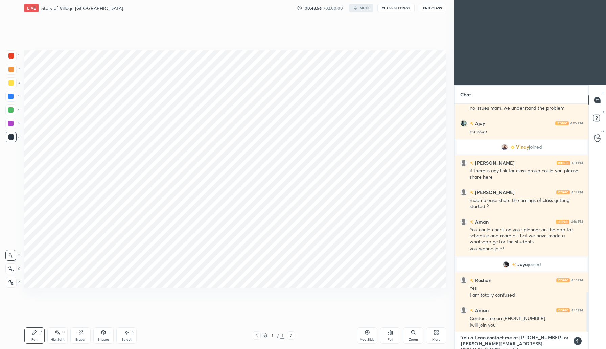
type textarea "x"
type textarea "You all can contact me at 8287266823 or tomar.nandini@unacademy.com also this"
type textarea "x"
type textarea "You all can contact me at 8287266823 or tomar.nandini@unacademy.com also this p"
type textarea "x"
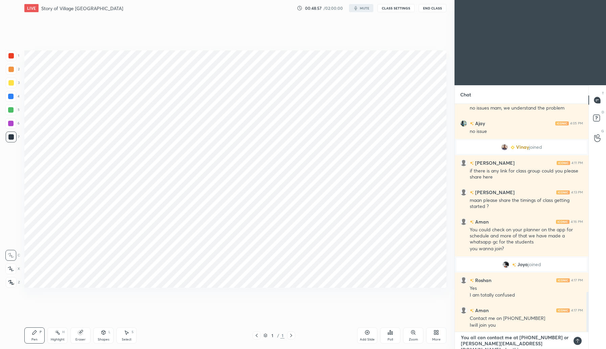
type textarea "You all can contact me at 8287266823 or tomar.nandini@unacademy.com also this pr"
type textarea "x"
type textarea "You all can contact me at 8287266823 or tomar.nandini@unacademy.com also this p…"
type textarea "x"
type textarea "You all can contact me at 8287266823 or tomar.nandini@unacademy.com also this p…"
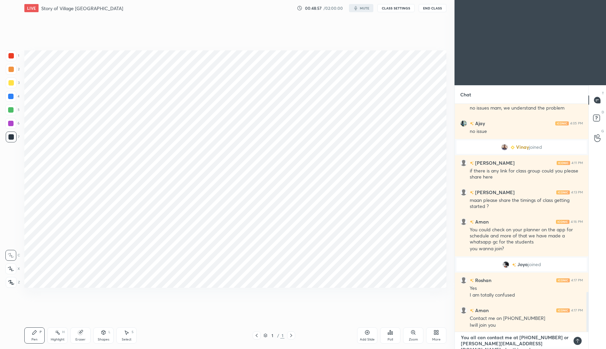
type textarea "x"
type textarea "You all can contact me at 8287266823 or tomar.nandini@unacademy.com also this p…"
type textarea "x"
type textarea "You all can contact me at 8287266823 or tomar.nandini@unacademy.com also this p…"
type textarea "x"
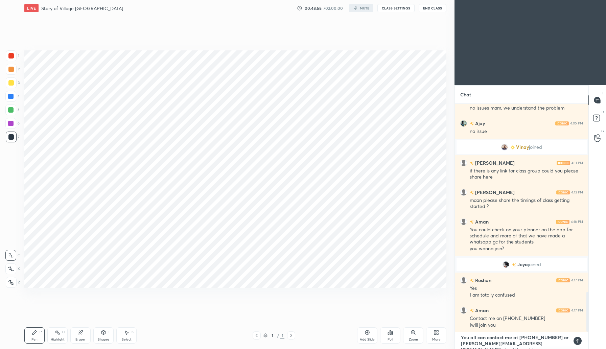
type textarea "You all can contact me at 8287266823 or tomar.nandini@unacademy.com also this p…"
type textarea "x"
type textarea "You all can contact me at 8287266823 or tomar.nandini@unacademy.com also this p…"
type textarea "x"
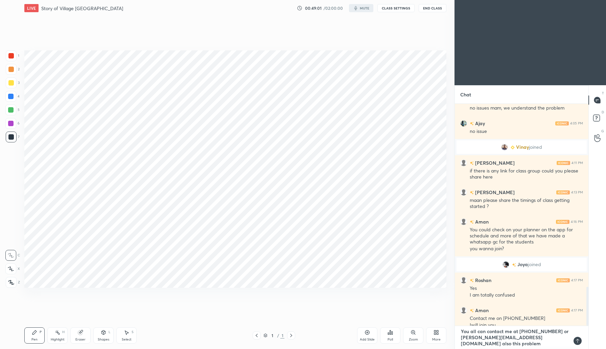
type textarea "You all can contact me at 8287266823 or tomar.nandini@unacademy.com also this p…"
type textarea "x"
type textarea "You all can contact me at 8287266823 or tomar.nandini@unacademy.com also this p…"
type textarea "x"
type textarea "You all can contact me at 8287266823 or tomar.nandini@unacademy.com also this p…"
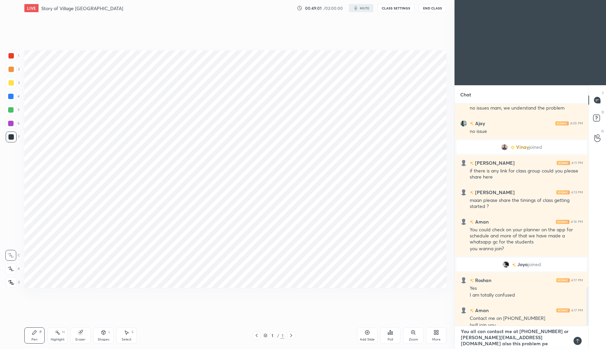
type textarea "x"
type textarea "You all can contact me at 8287266823 or tomar.nandini@unacademy.com also this p…"
type textarea "x"
type textarea "You all can contact me at 8287266823 or tomar.nandini@unacademy.com also this p…"
type textarea "x"
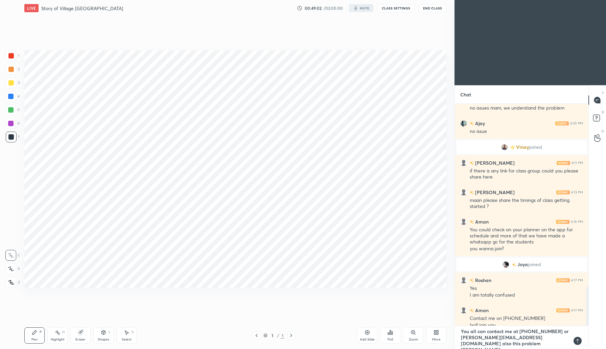
type textarea "You all can contact me at 8287266823 or tomar.nandini@unacademy.com also this p…"
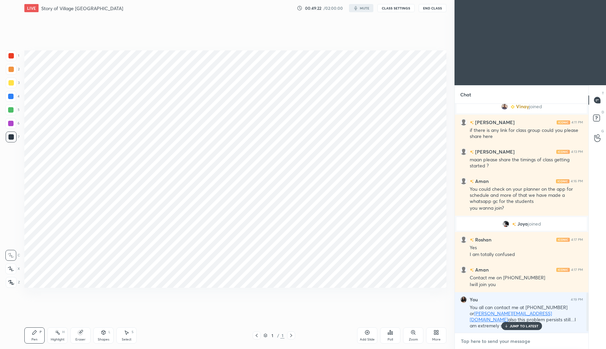
scroll to position [1127, 0]
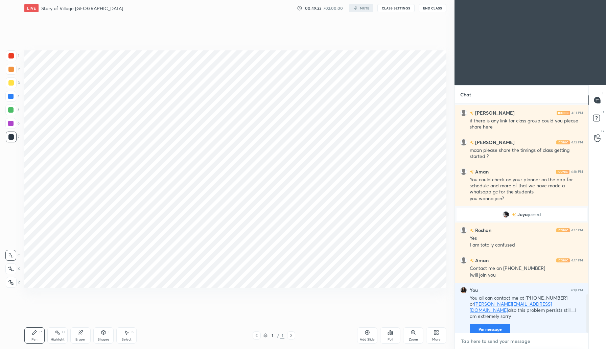
click at [500, 336] on textarea at bounding box center [521, 341] width 123 height 11
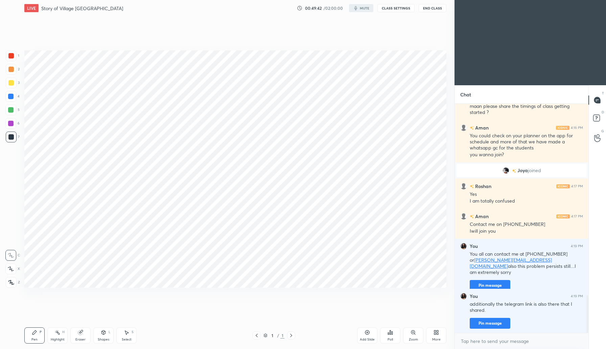
click at [433, 9] on button "End Class" at bounding box center [432, 8] width 28 height 8
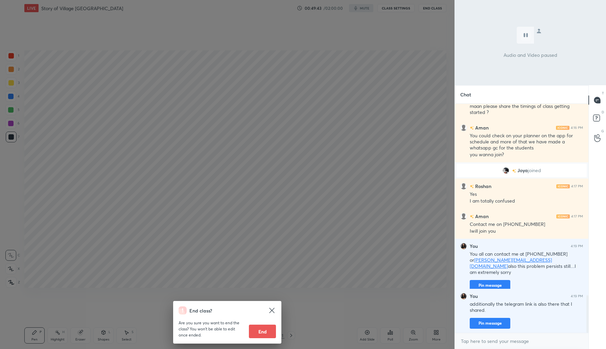
click at [266, 332] on button "End" at bounding box center [262, 331] width 27 height 14
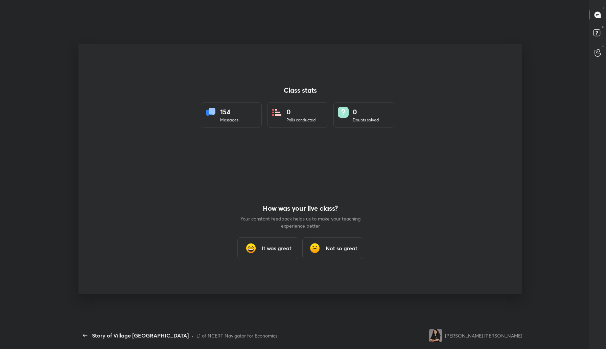
scroll to position [306, 449]
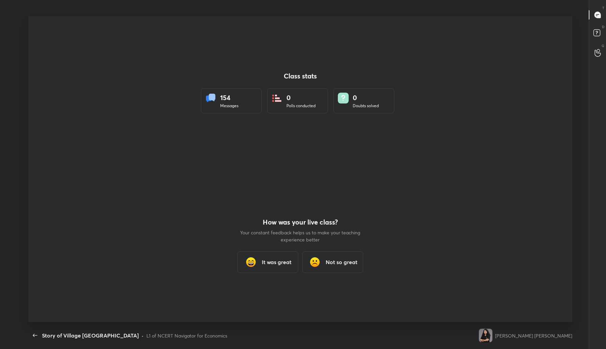
click at [261, 261] on div "It was great" at bounding box center [267, 262] width 61 height 22
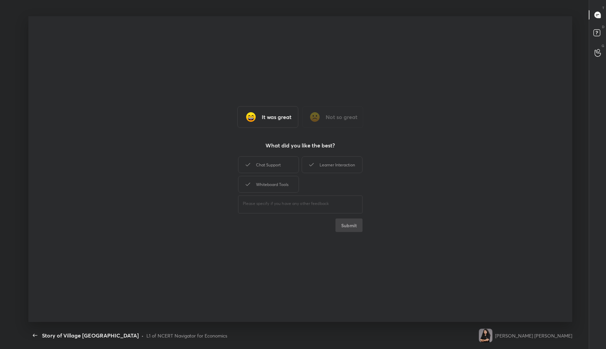
click at [339, 117] on h3 "Not so great" at bounding box center [341, 117] width 32 height 8
click at [340, 188] on div "Technical issues" at bounding box center [331, 184] width 61 height 17
click at [349, 218] on div "Learner Interaction Chat Support Whiteboard Tools Technical issues ​ Submit" at bounding box center [300, 193] width 124 height 77
click at [348, 223] on button "Submit" at bounding box center [348, 225] width 27 height 14
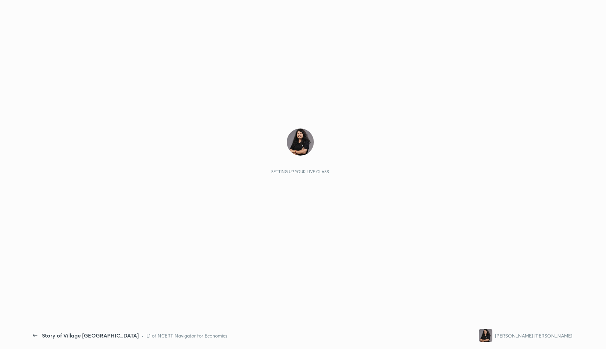
scroll to position [2, 0]
